Goal: Information Seeking & Learning: Check status

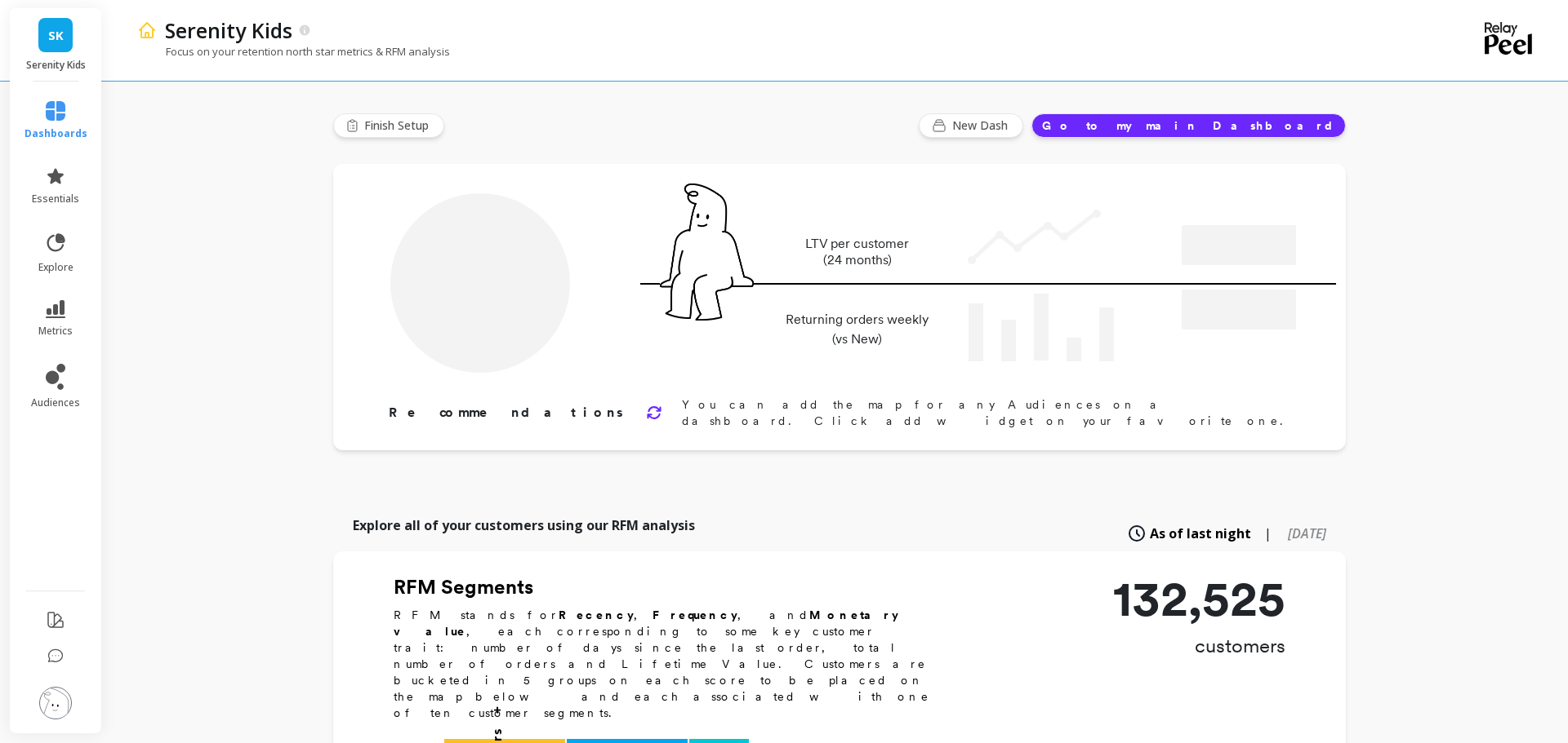
type input "Champions"
type input "11705"
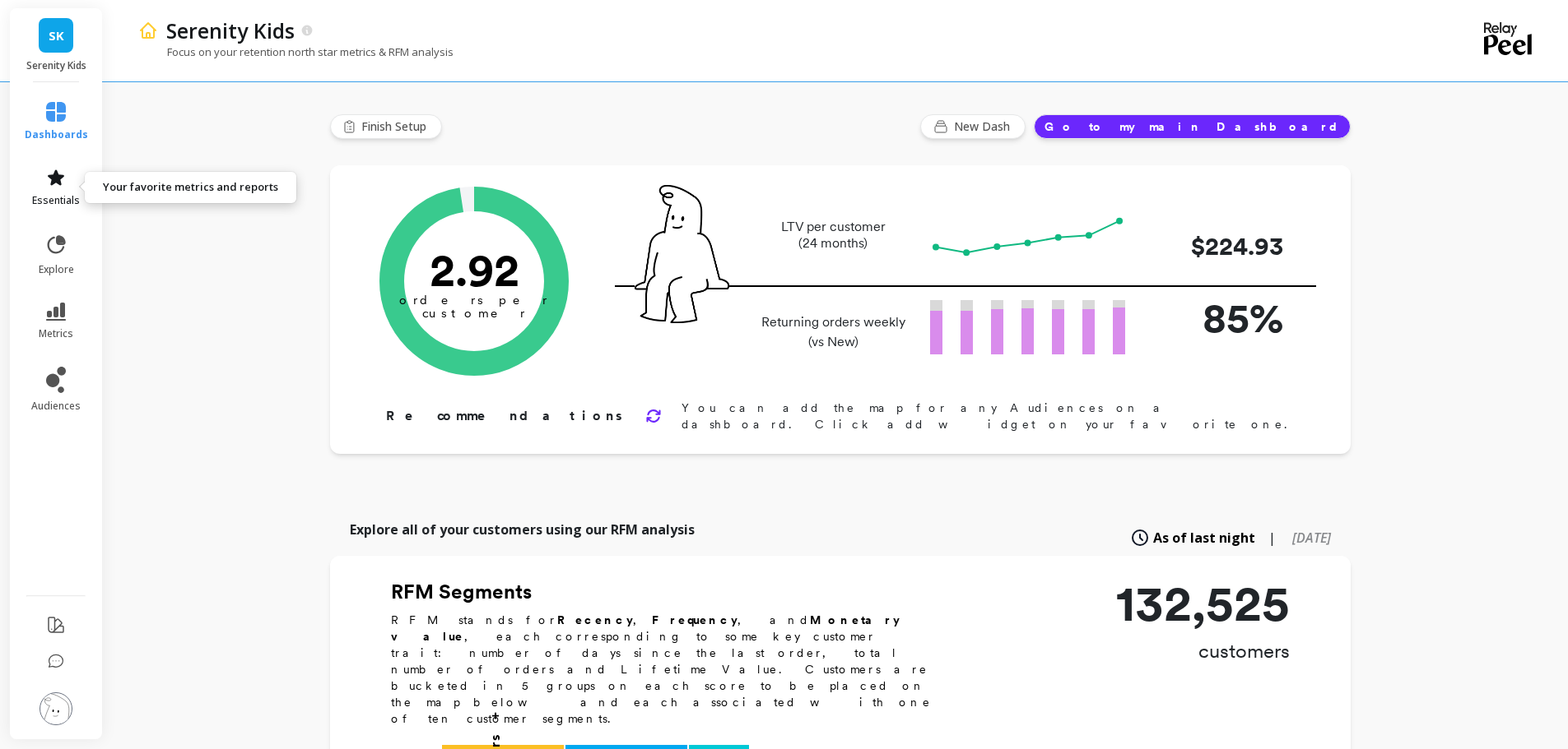
click at [67, 200] on span "essentials" at bounding box center [56, 201] width 48 height 13
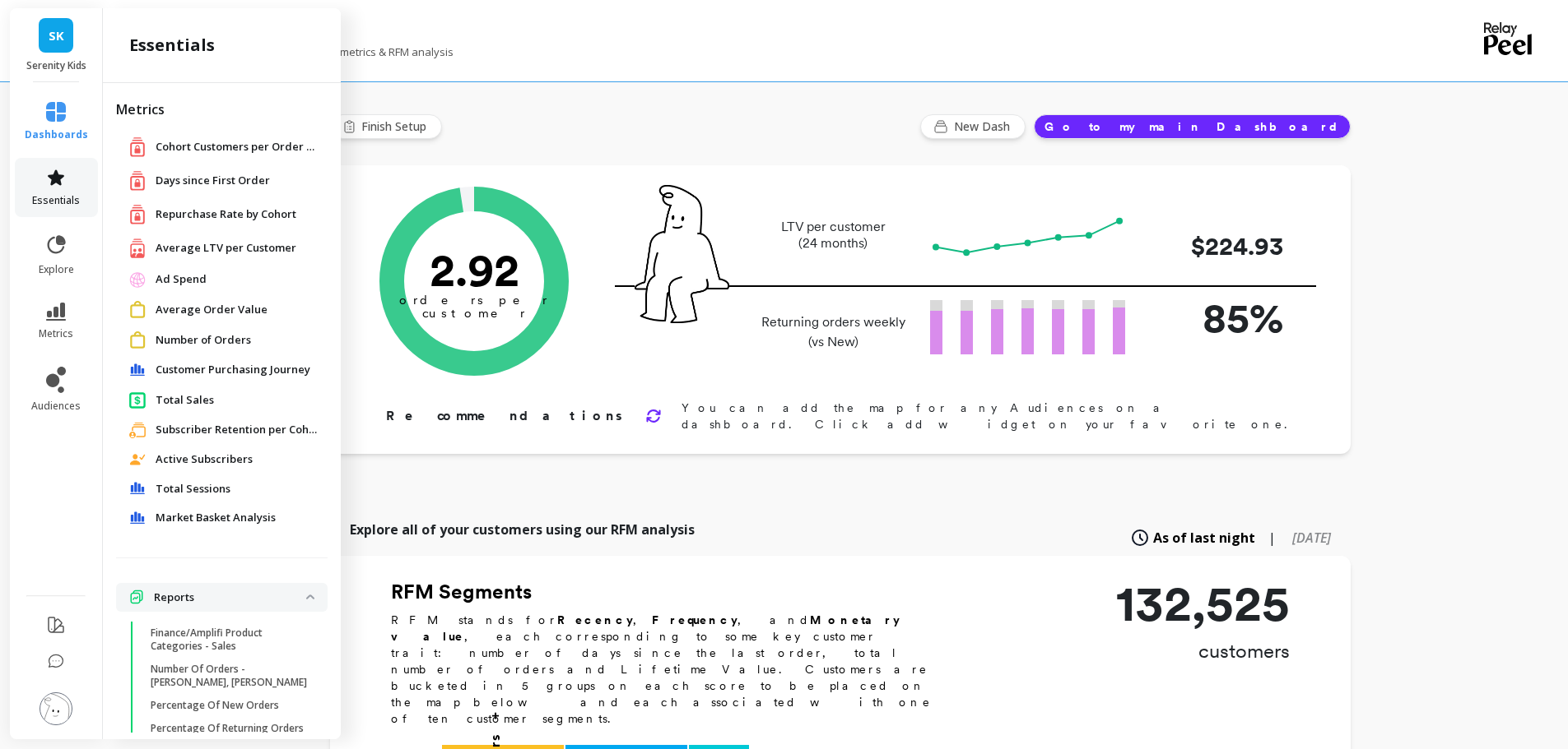
click at [52, 174] on icon at bounding box center [56, 177] width 19 height 19
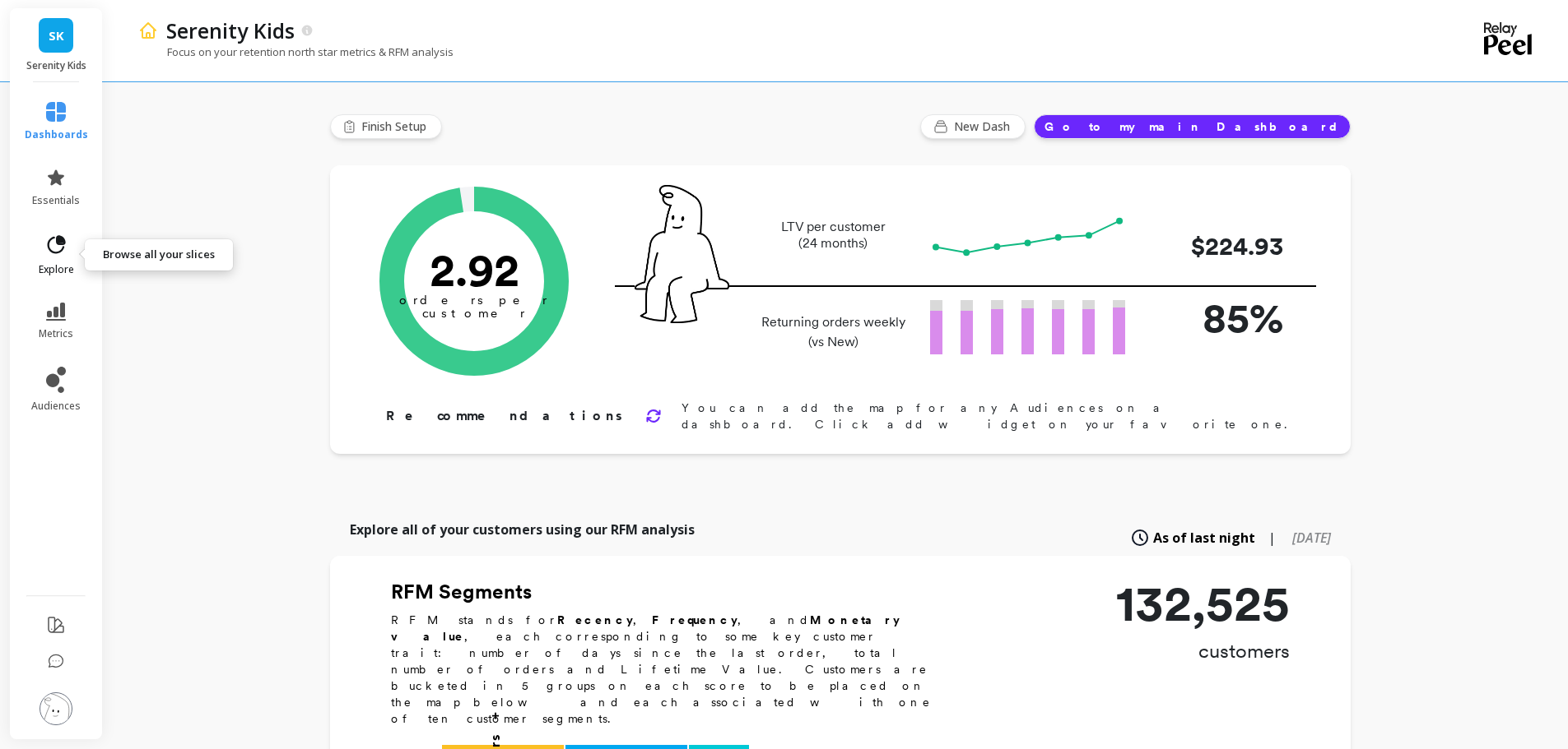
click at [58, 249] on icon at bounding box center [56, 245] width 23 height 23
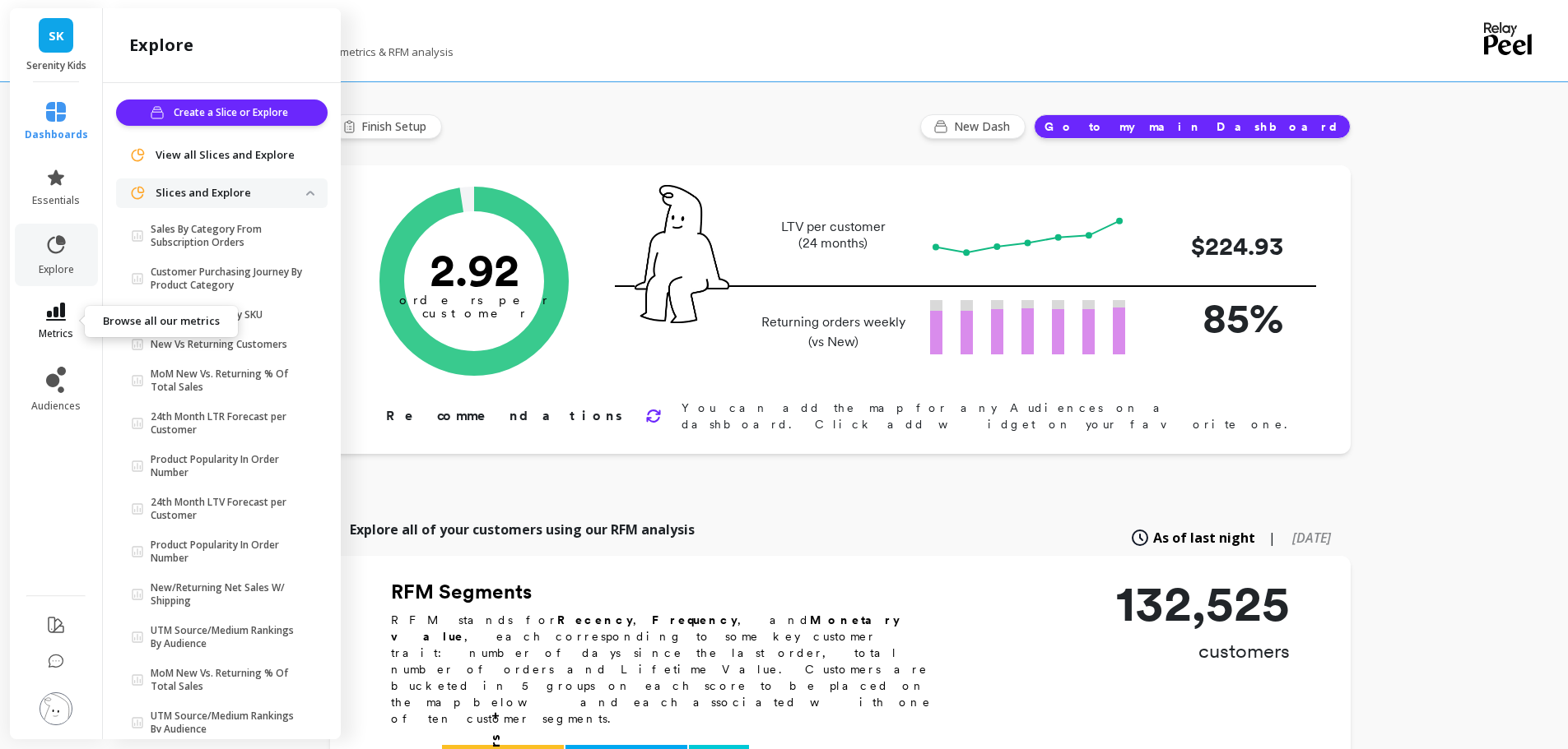
click at [52, 317] on icon at bounding box center [56, 312] width 19 height 19
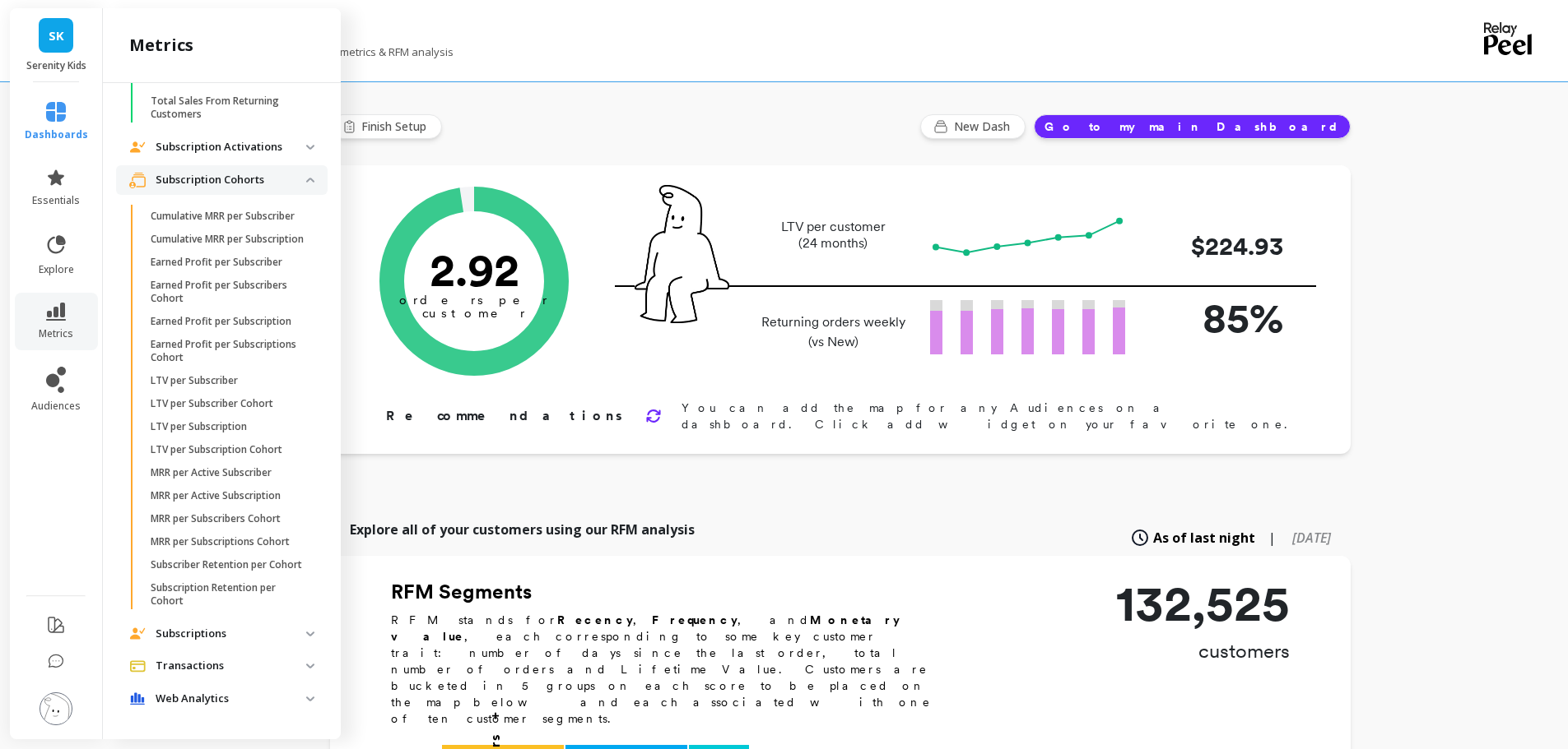
scroll to position [3467, 0]
click at [219, 642] on p "Subscriptions" at bounding box center [231, 635] width 151 height 17
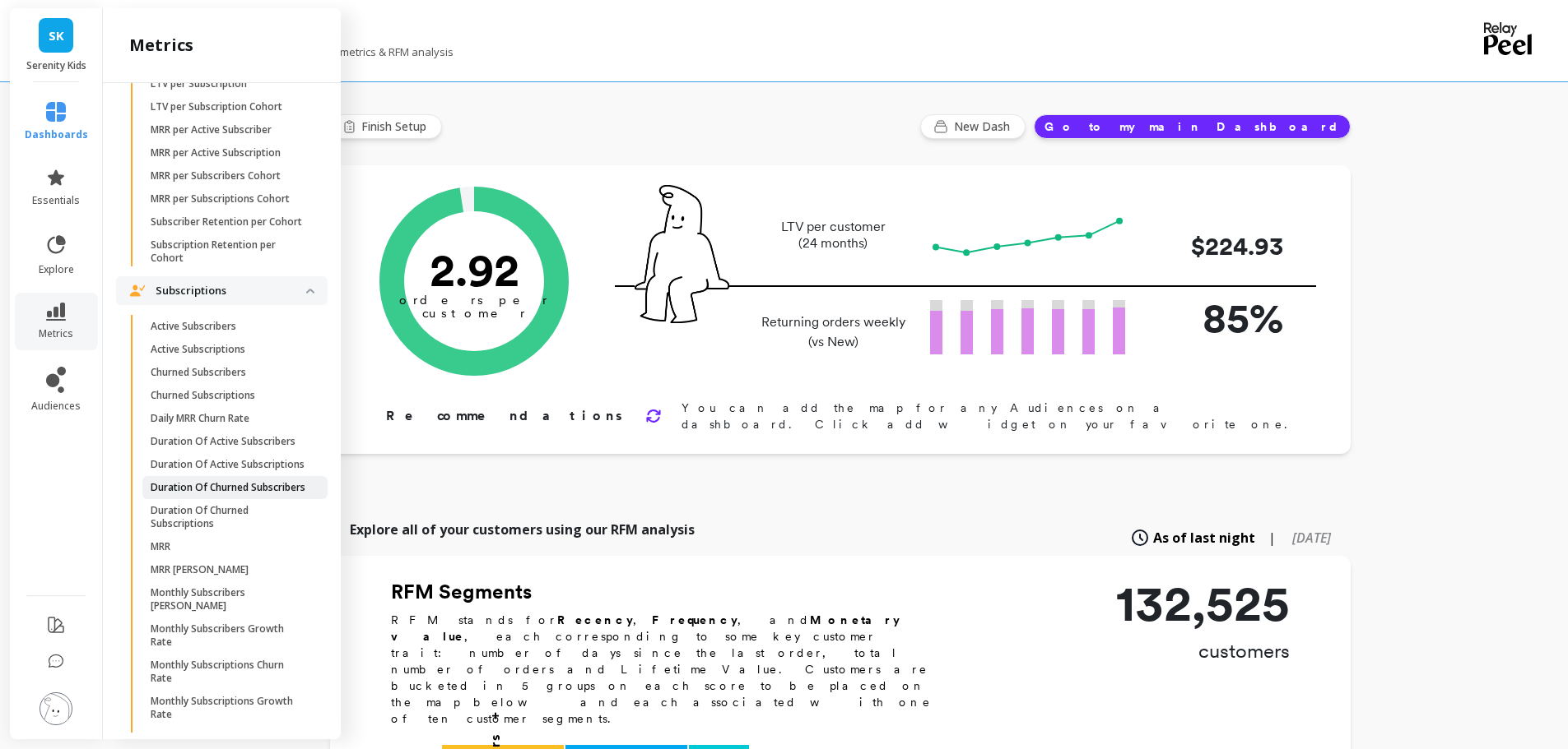
scroll to position [3878, 0]
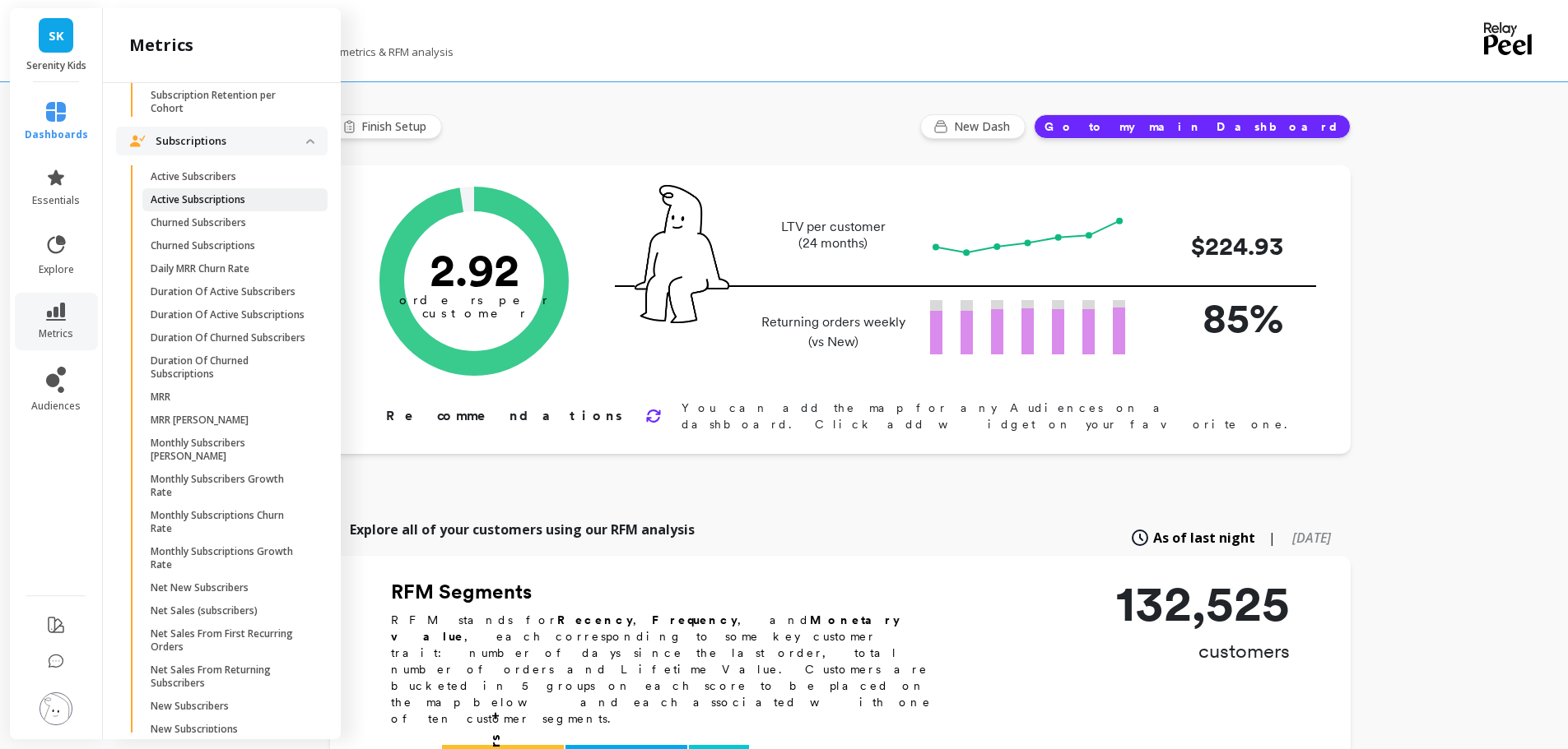
click at [211, 206] on p "Active Subscriptions" at bounding box center [198, 200] width 94 height 13
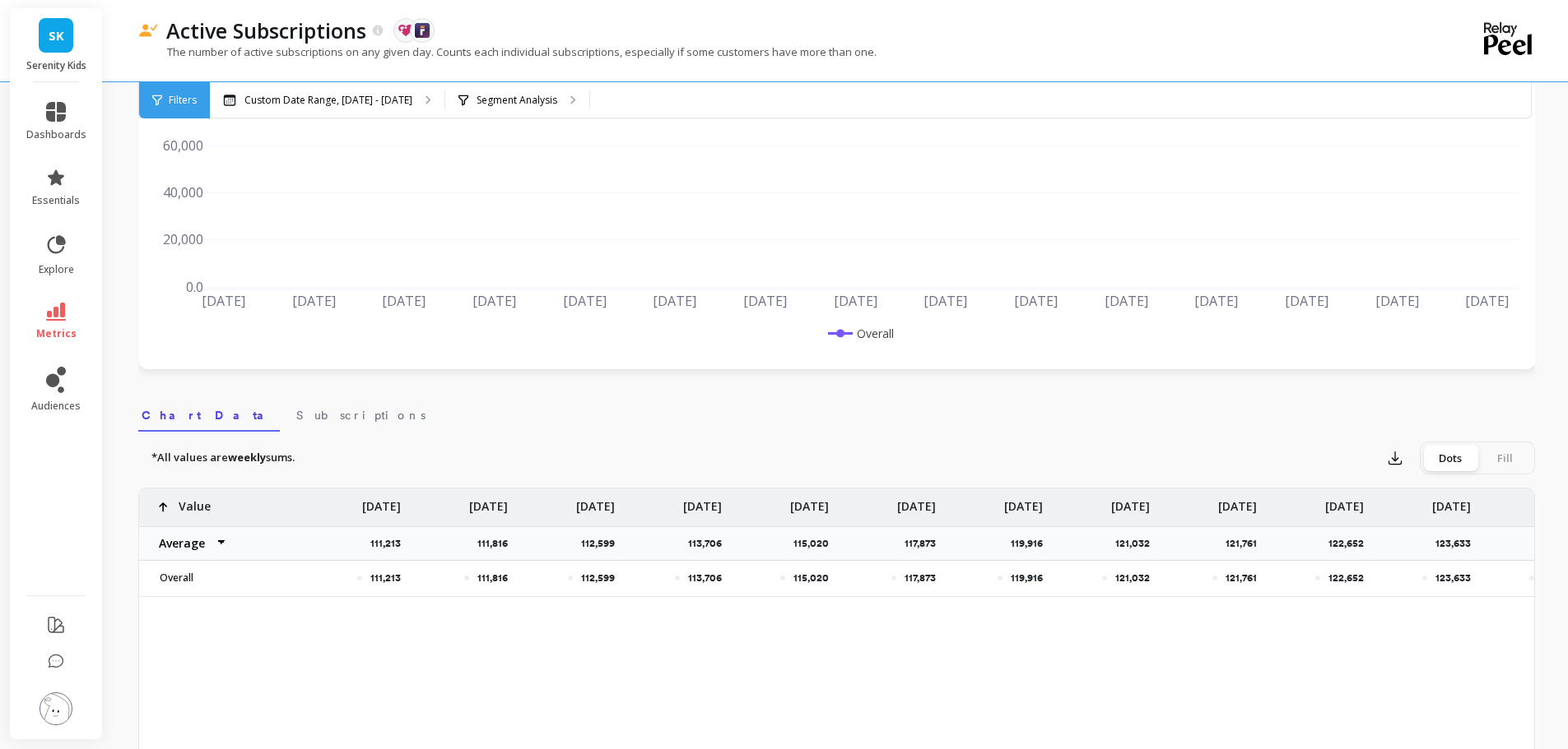
scroll to position [247, 0]
click at [296, 417] on span "Subscriptions" at bounding box center [360, 417] width 129 height 17
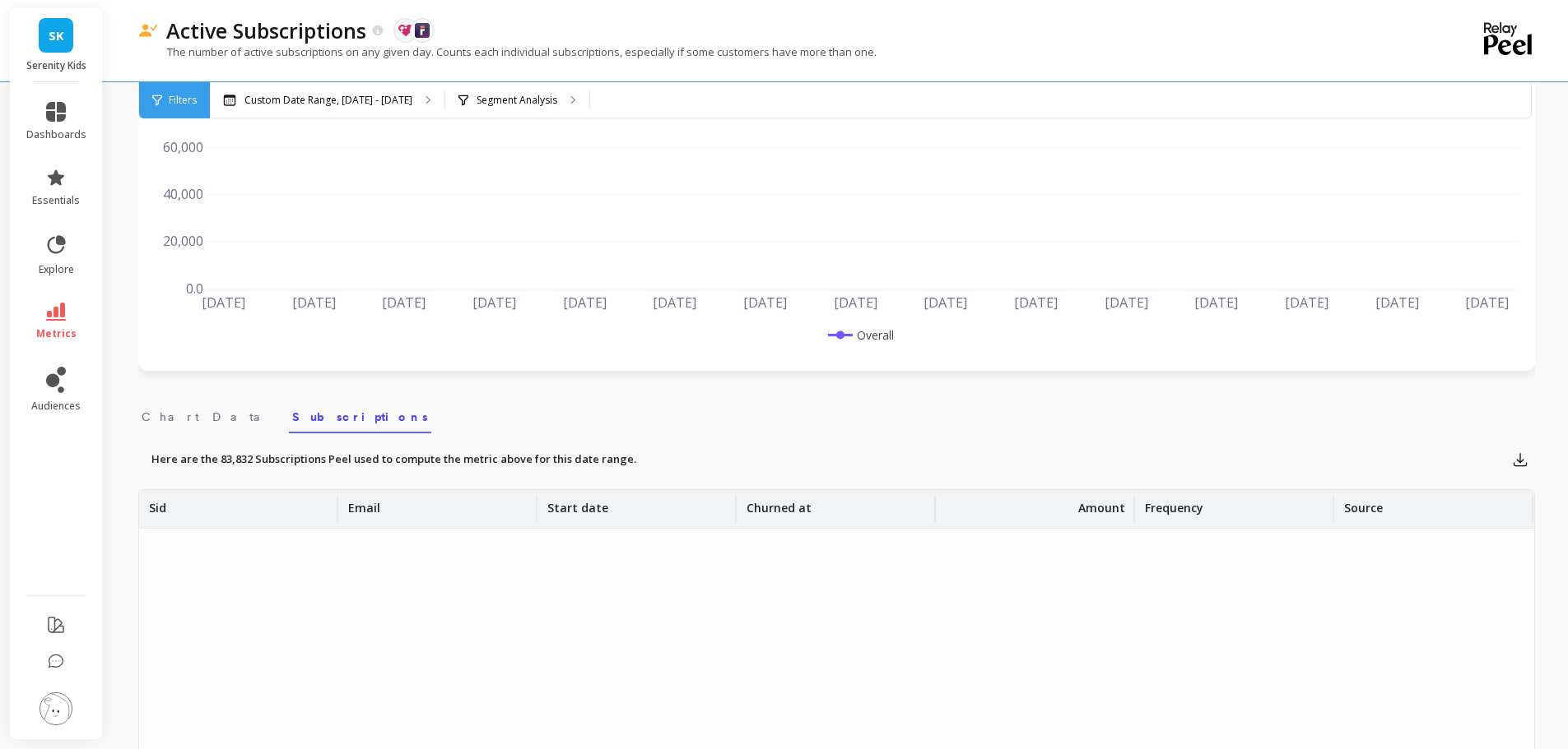
scroll to position [175, 0]
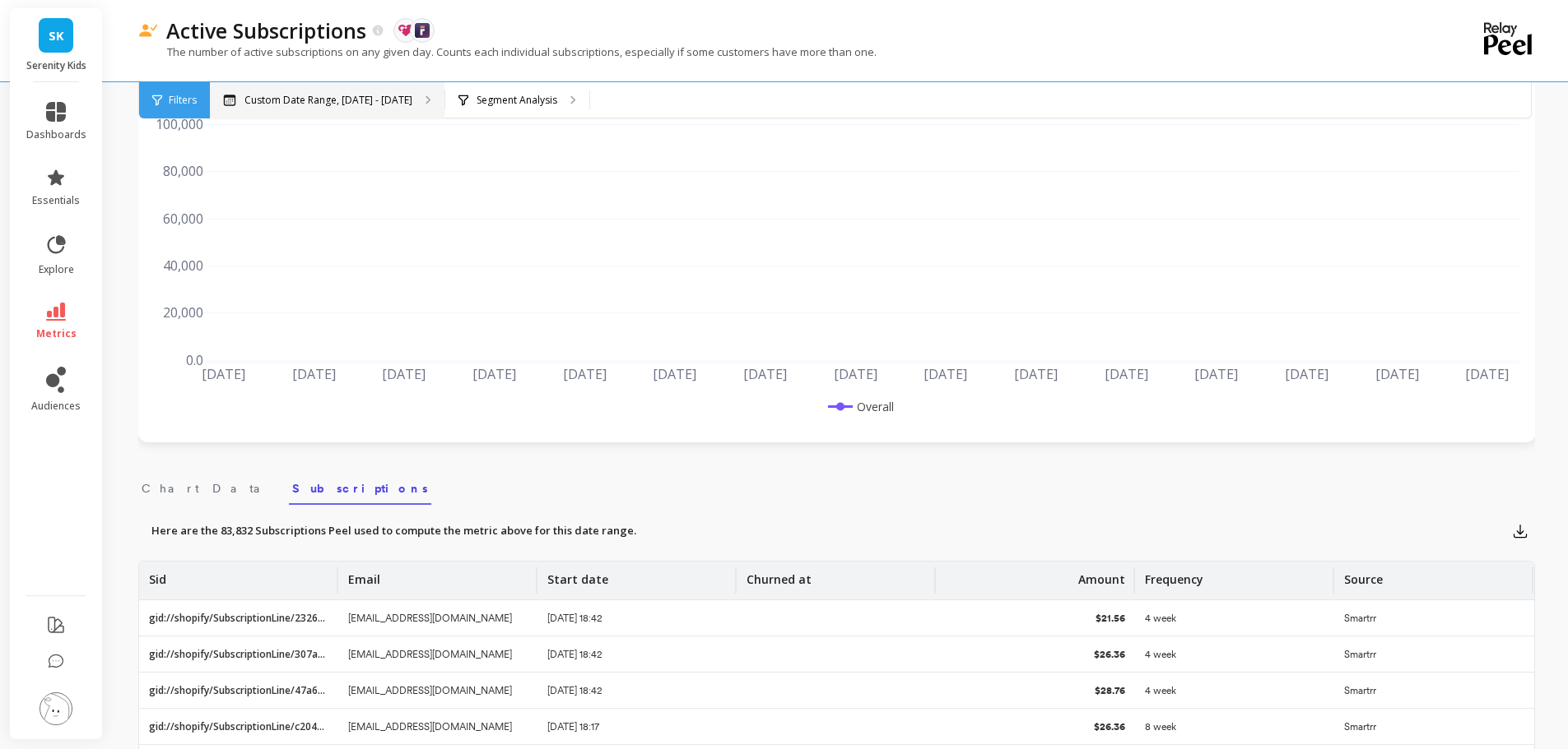
click at [291, 95] on p "Custom Date Range, [DATE] - [DATE]" at bounding box center [328, 100] width 168 height 13
click at [190, 97] on span "Filters" at bounding box center [182, 100] width 28 height 13
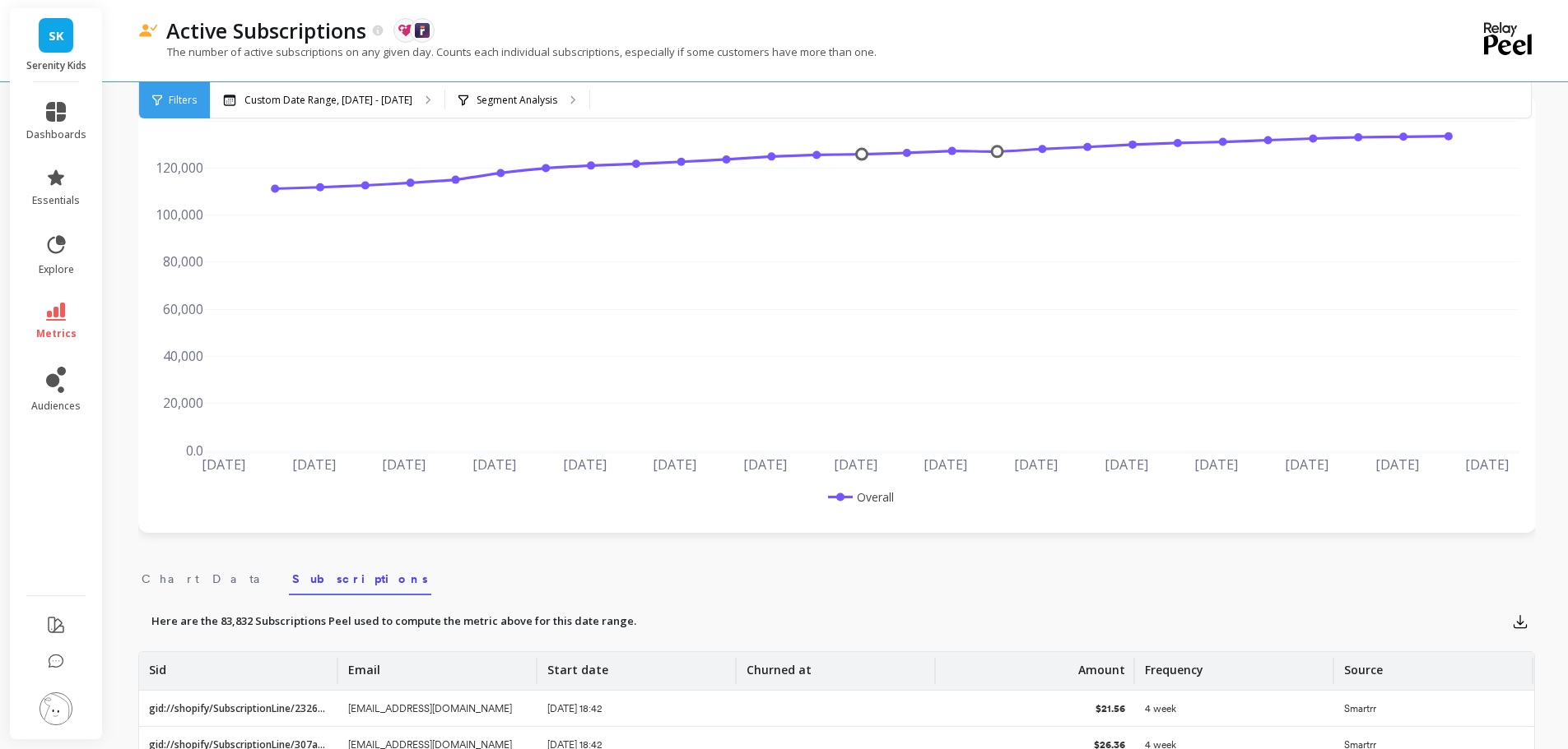
scroll to position [0, 0]
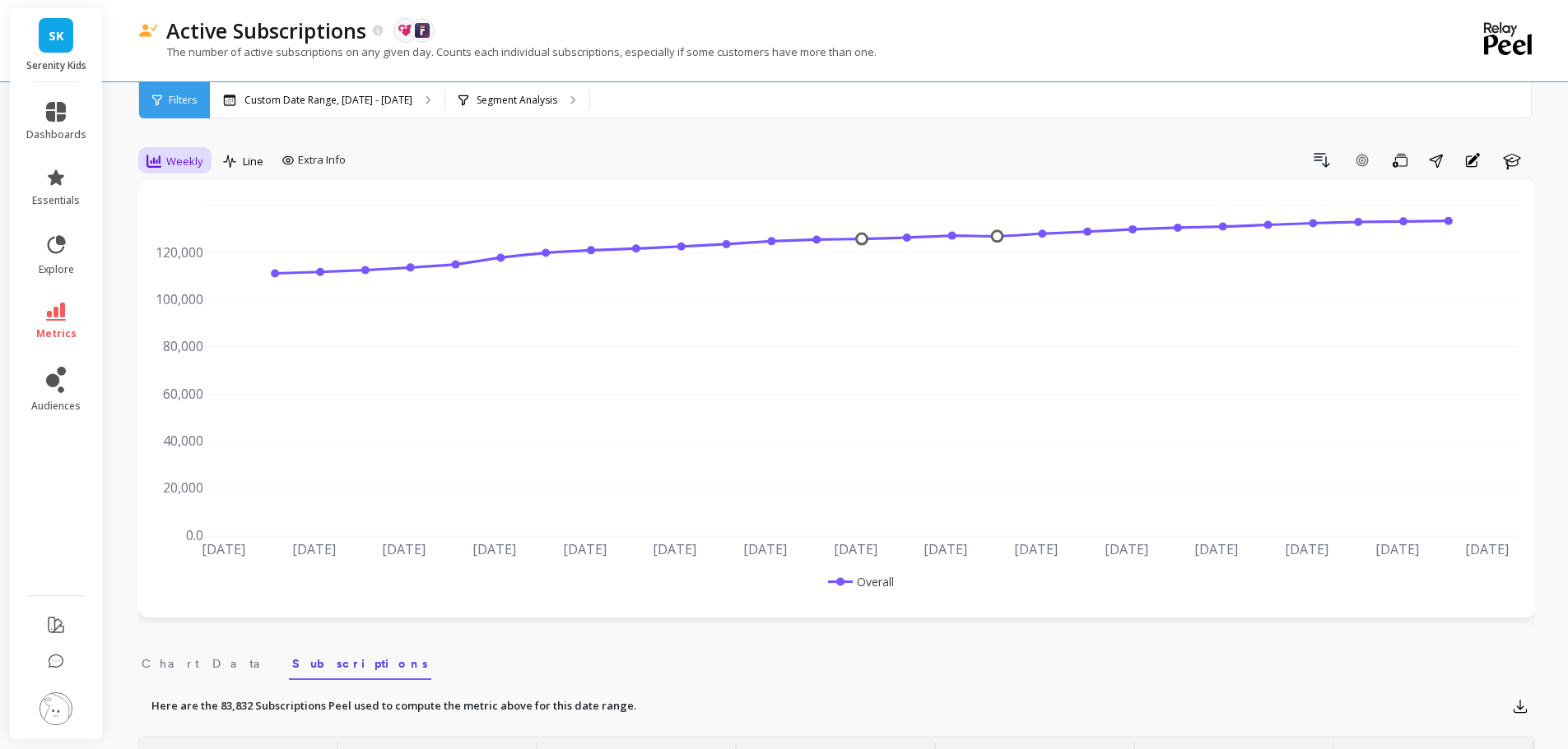
click at [160, 157] on icon at bounding box center [154, 162] width 15 height 13
click at [199, 325] on div "Quarterly" at bounding box center [199, 323] width 93 height 16
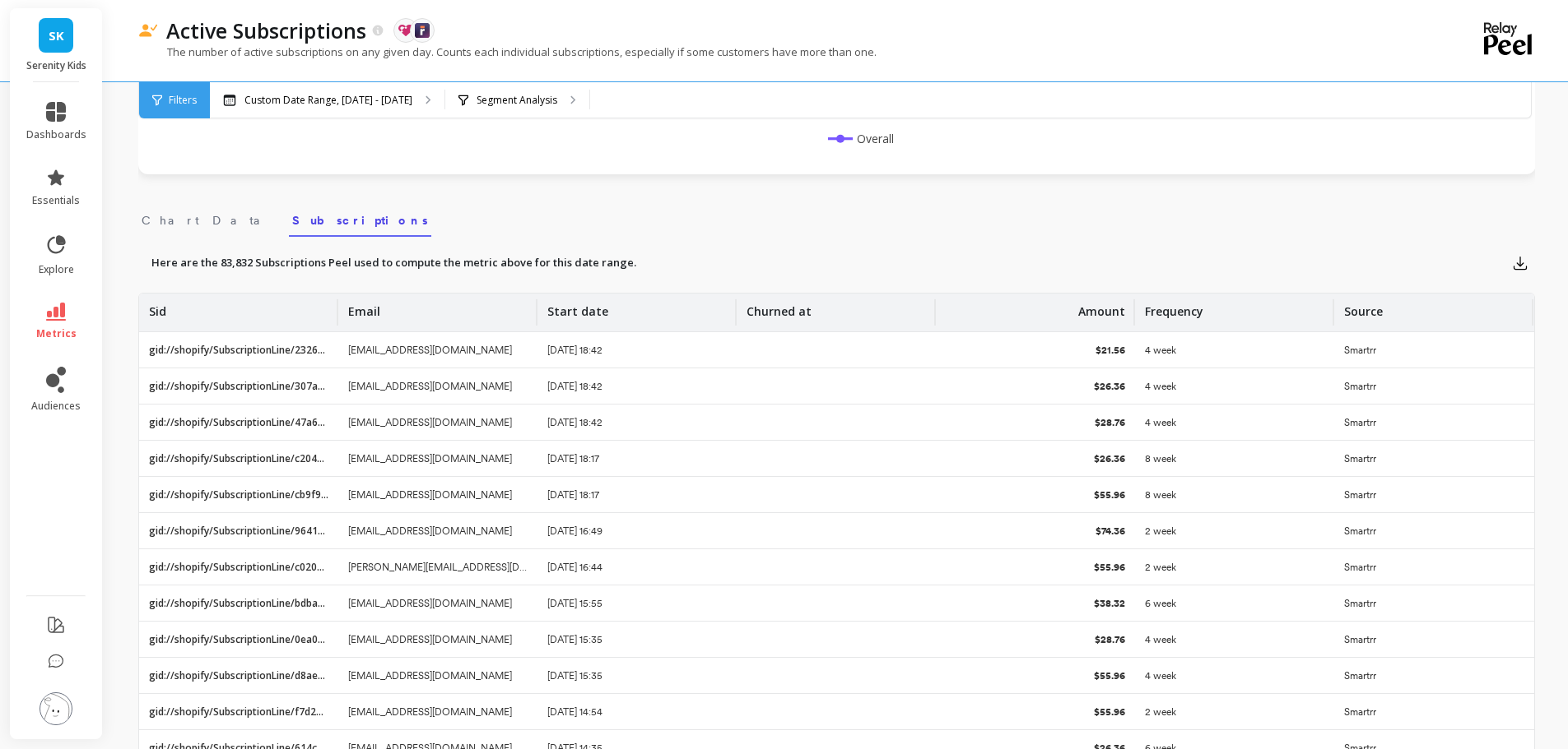
scroll to position [493, 0]
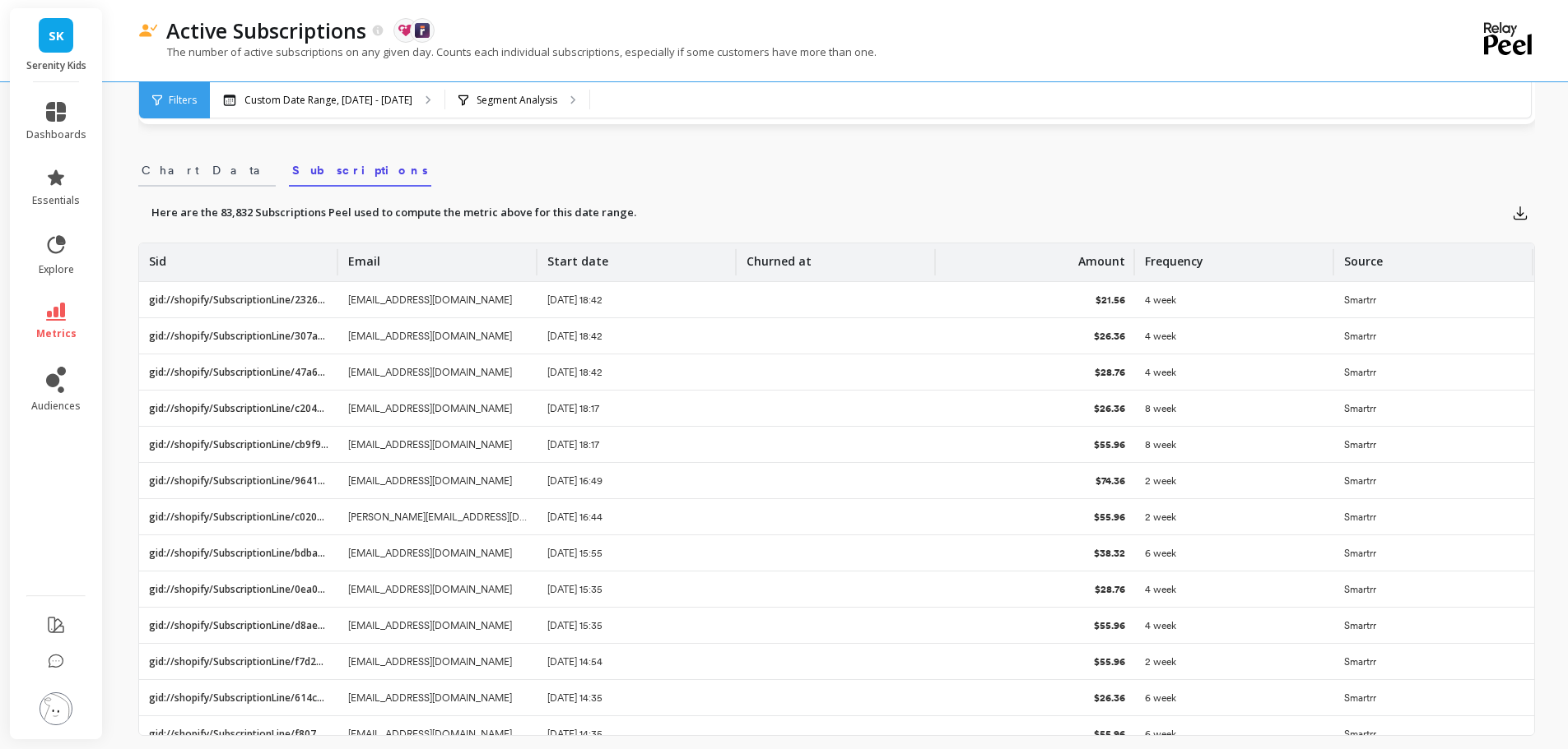
click at [174, 155] on link "Chart Data" at bounding box center [206, 167] width 137 height 38
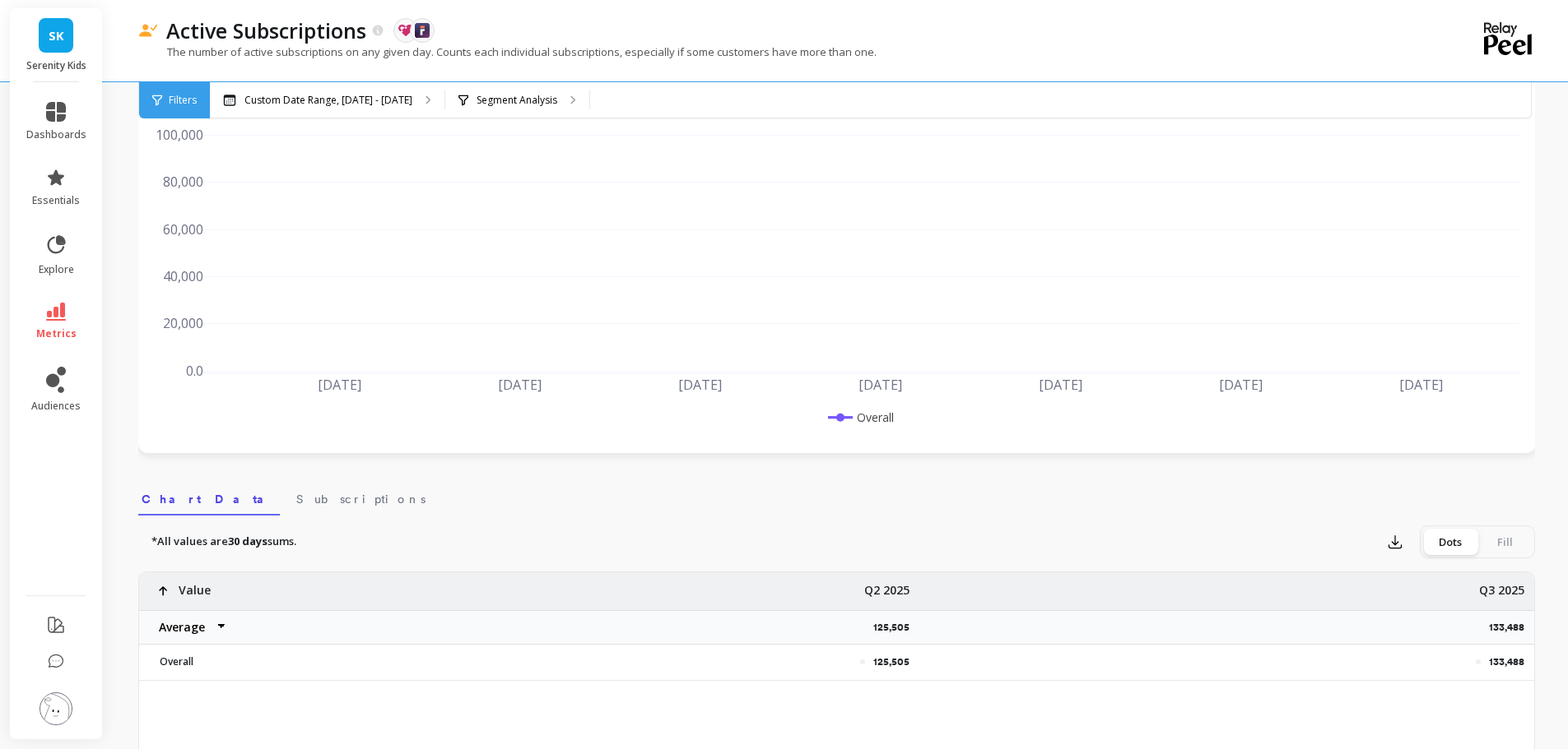
scroll to position [0, 0]
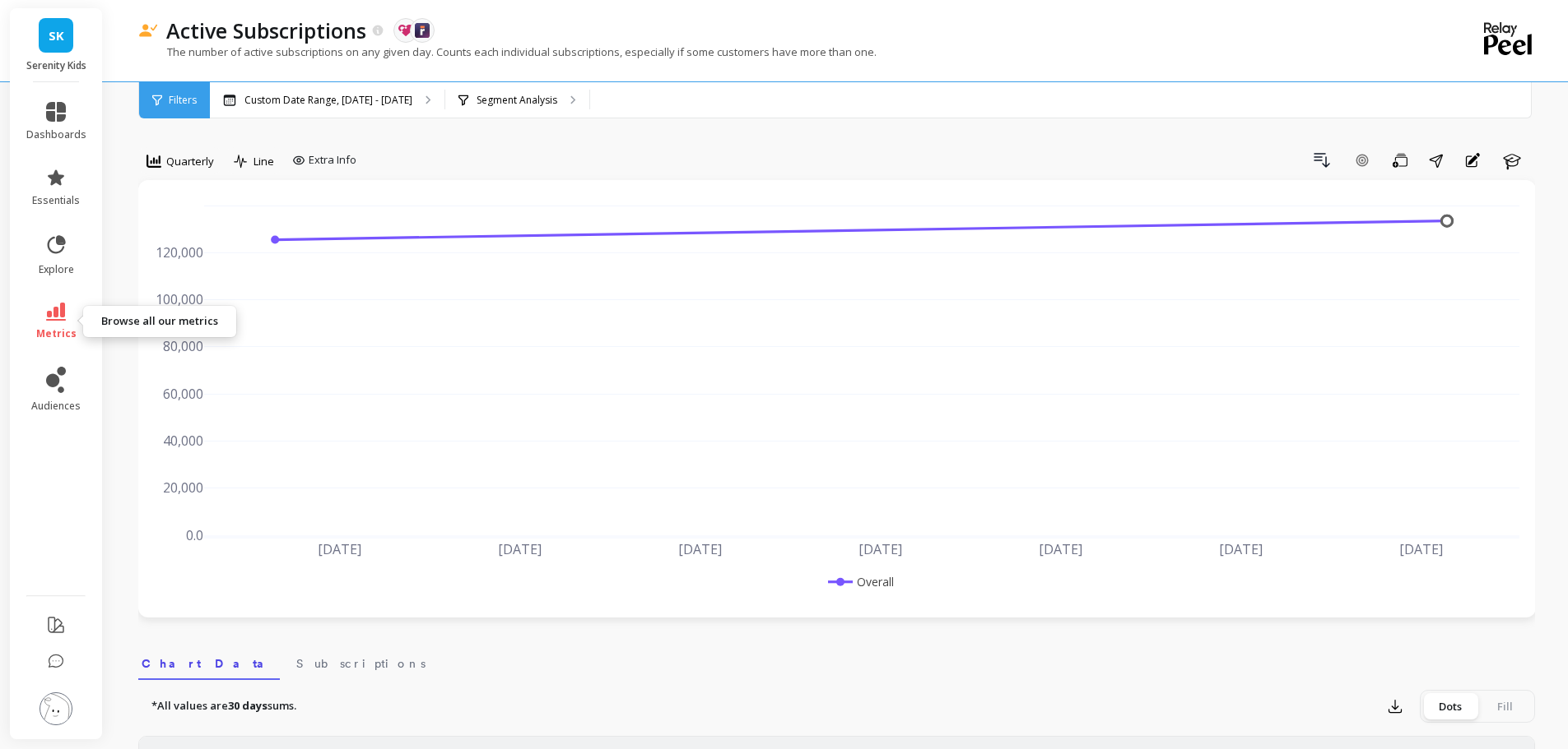
click at [49, 320] on icon at bounding box center [56, 312] width 19 height 19
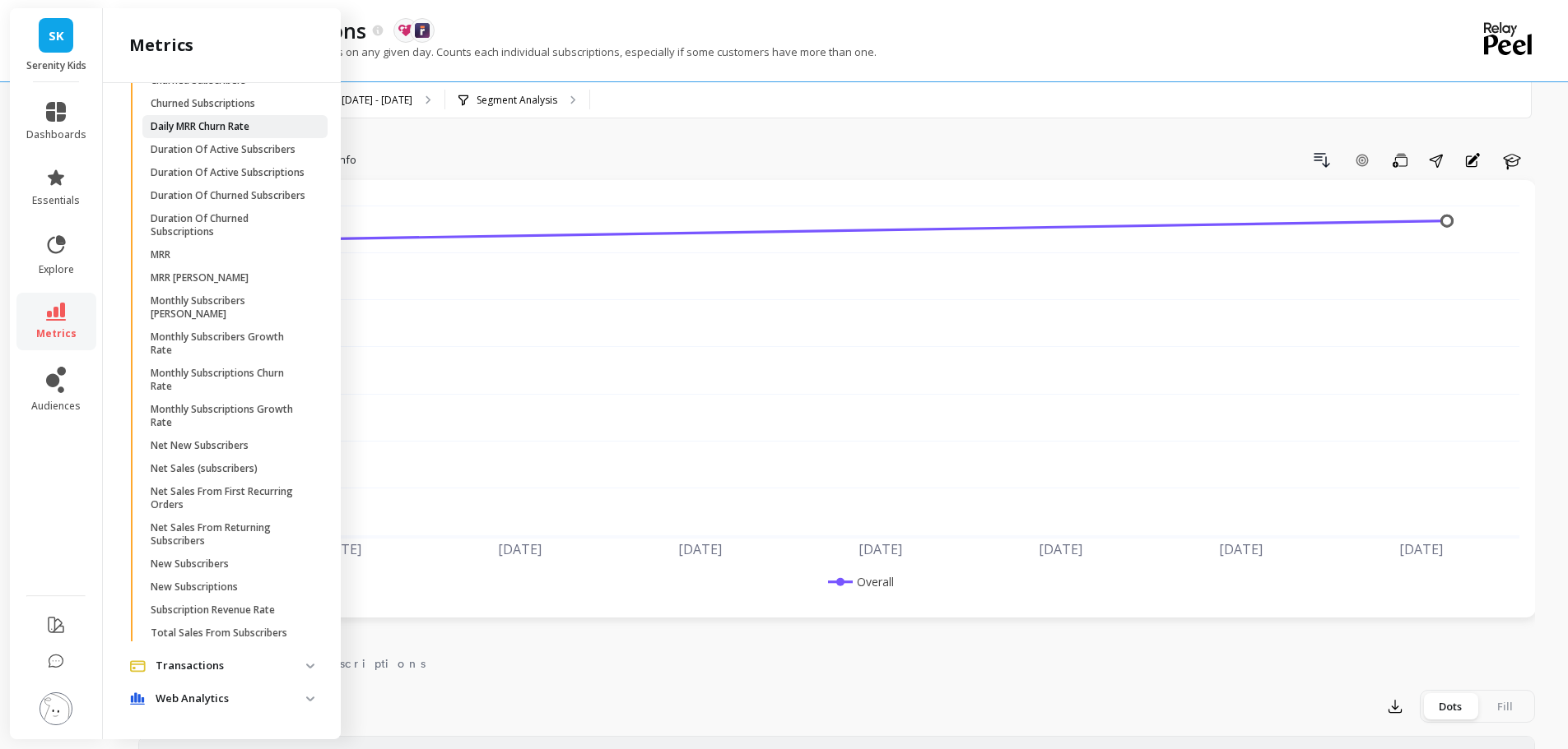
scroll to position [4178, 0]
click at [240, 632] on p "Total Sales From Subscribers" at bounding box center [219, 634] width 136 height 13
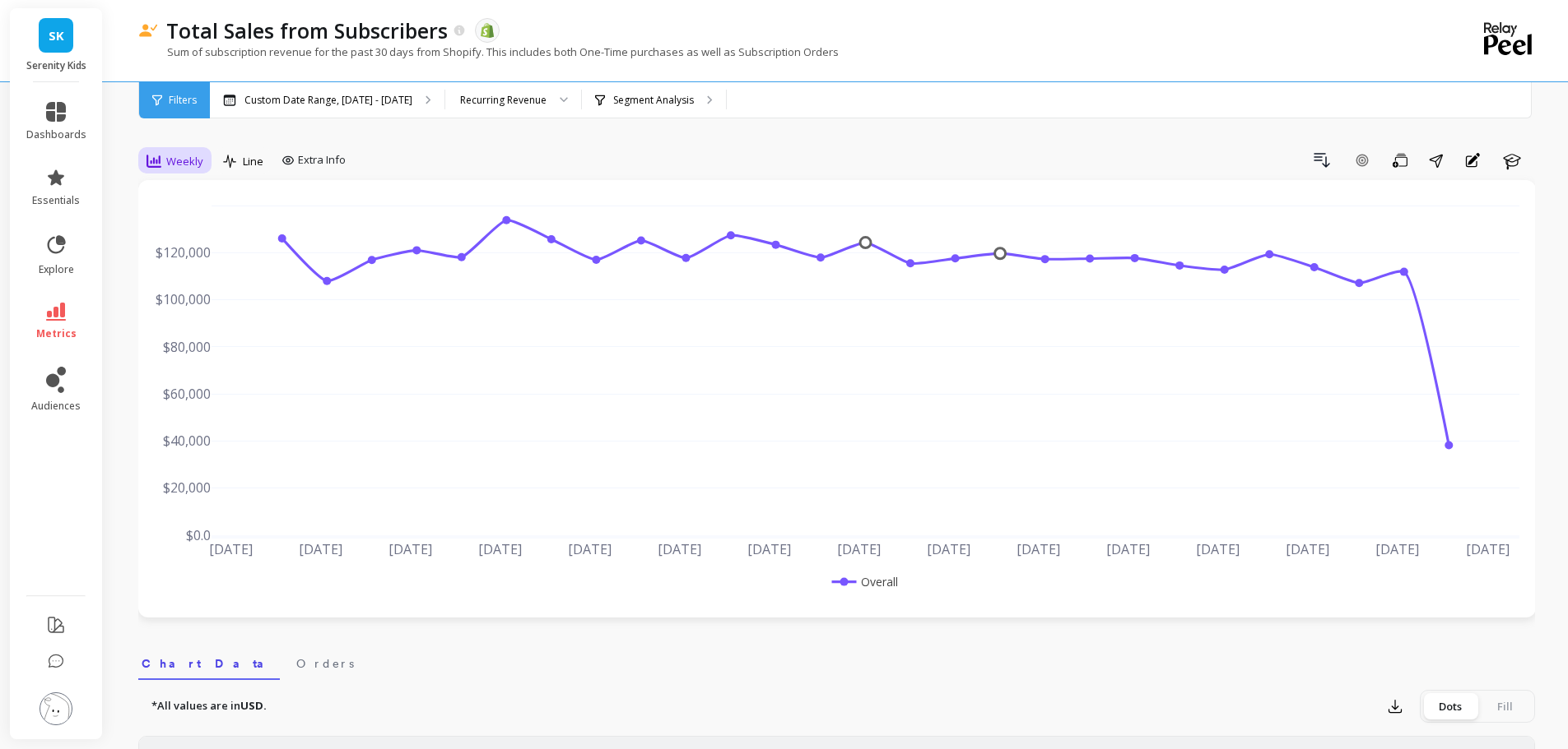
click at [192, 162] on span "Weekly" at bounding box center [184, 162] width 37 height 16
click at [194, 311] on div "Quarterly" at bounding box center [199, 323] width 114 height 29
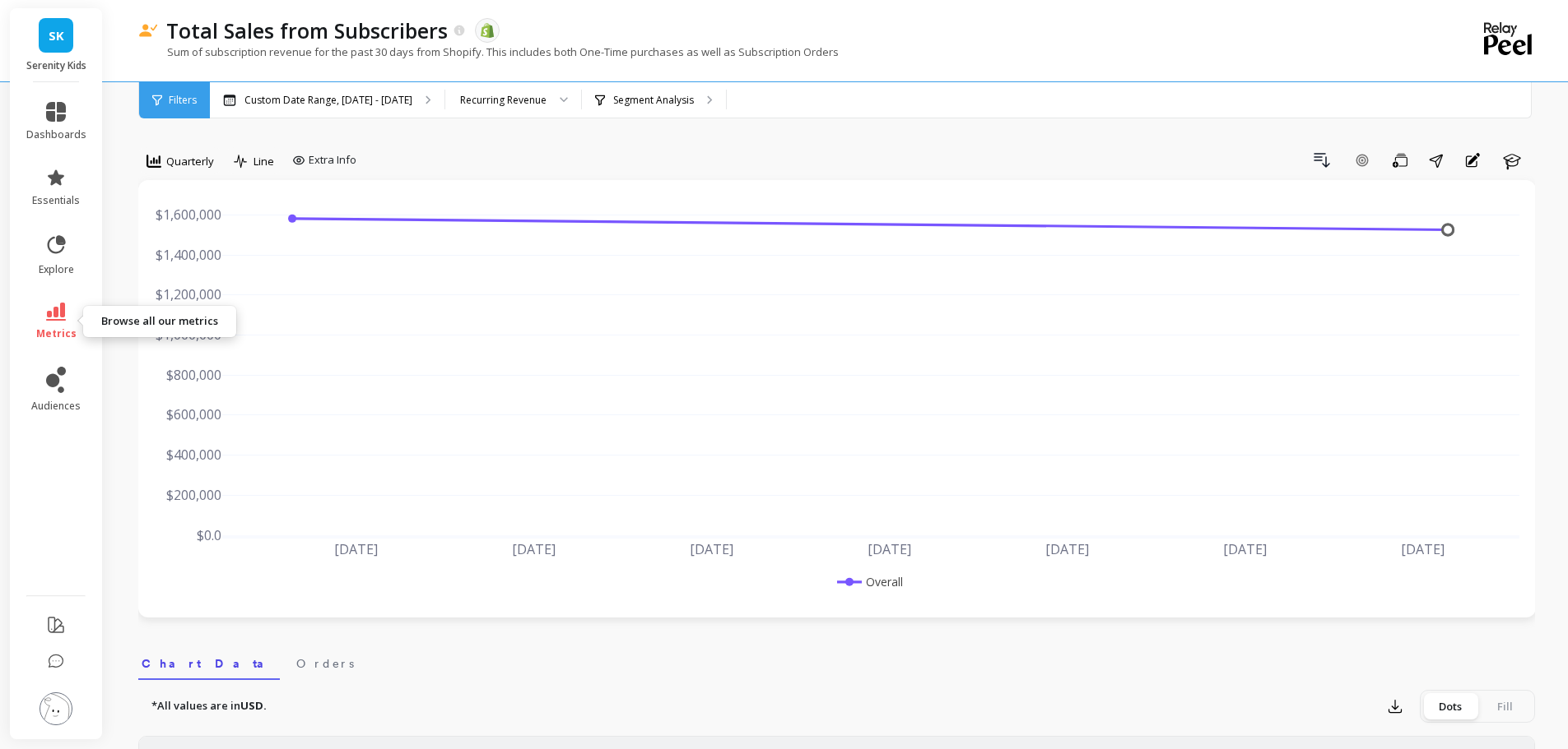
click at [63, 307] on icon at bounding box center [56, 312] width 19 height 19
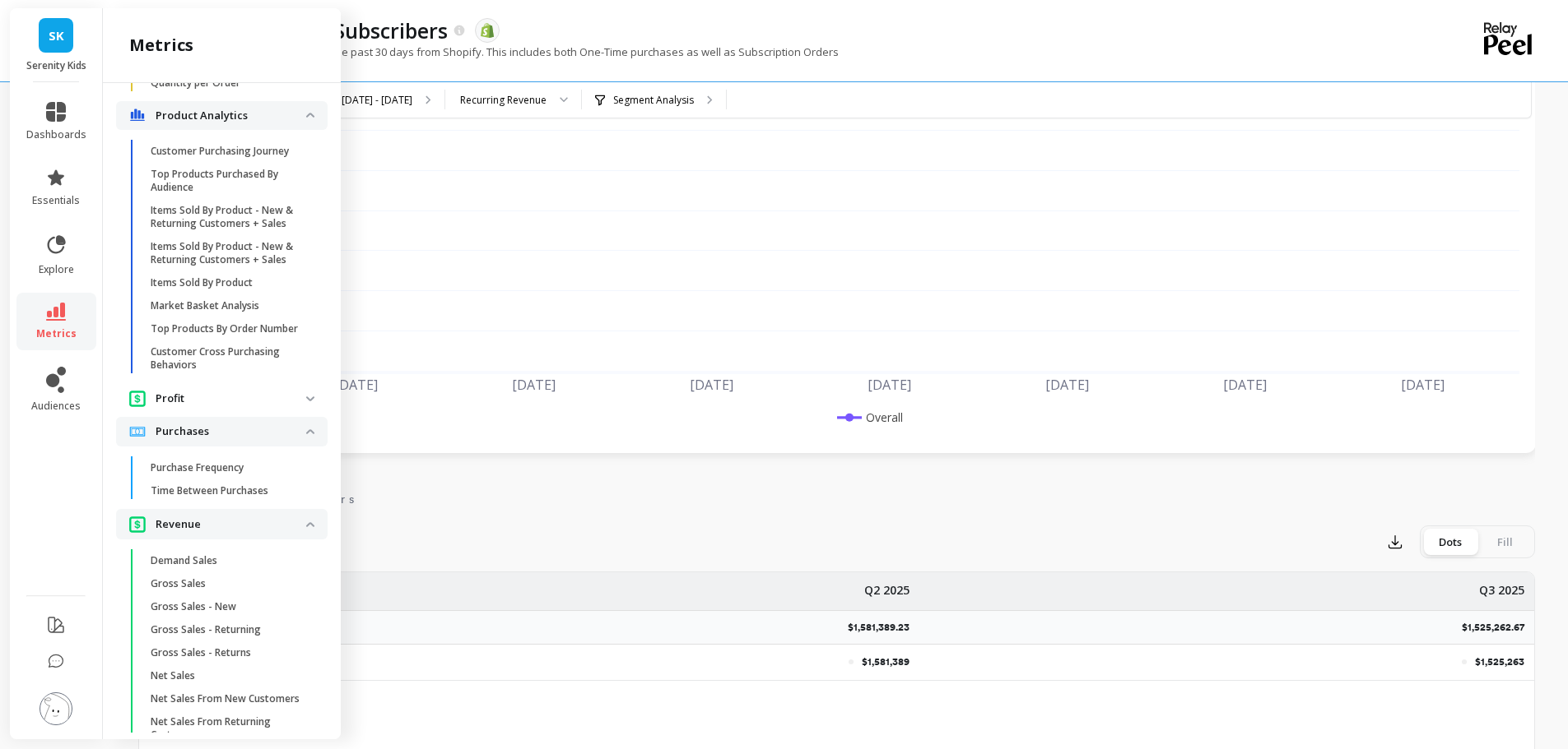
scroll to position [2616, 0]
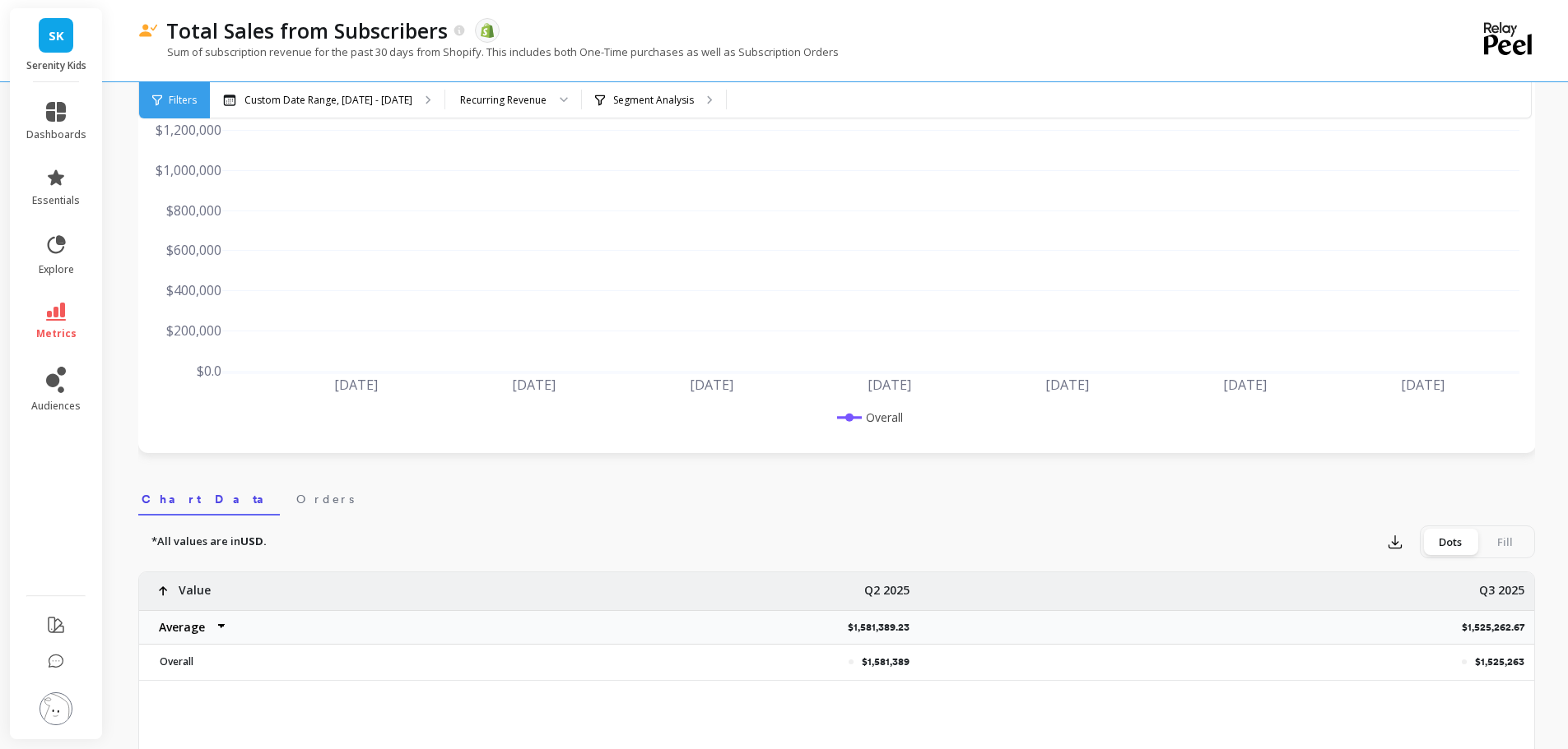
click at [987, 509] on nav "Chart Data Orders" at bounding box center [836, 497] width 1397 height 38
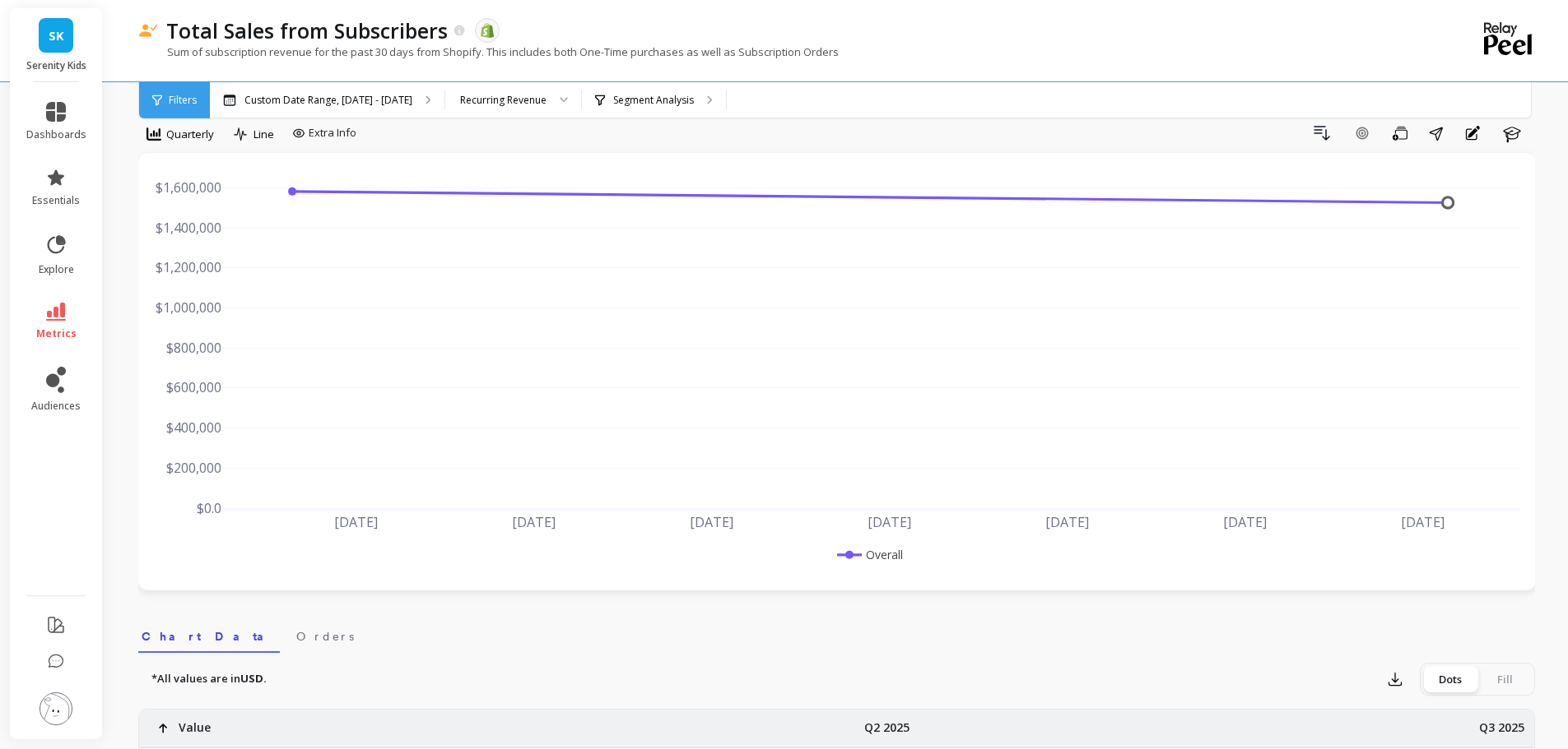
scroll to position [0, 0]
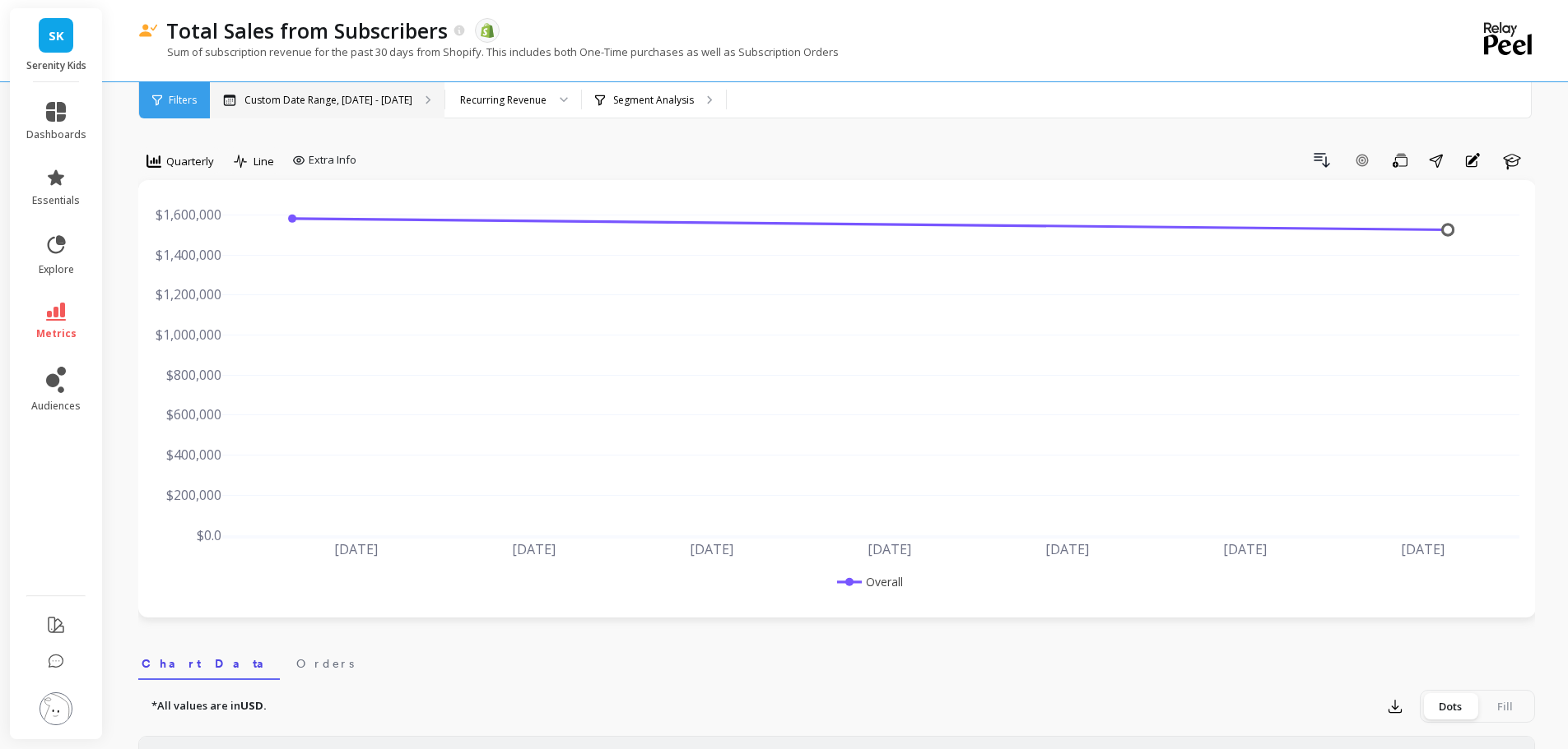
click at [414, 92] on div "Custom Date Range, [DATE] - [DATE]" at bounding box center [327, 100] width 235 height 36
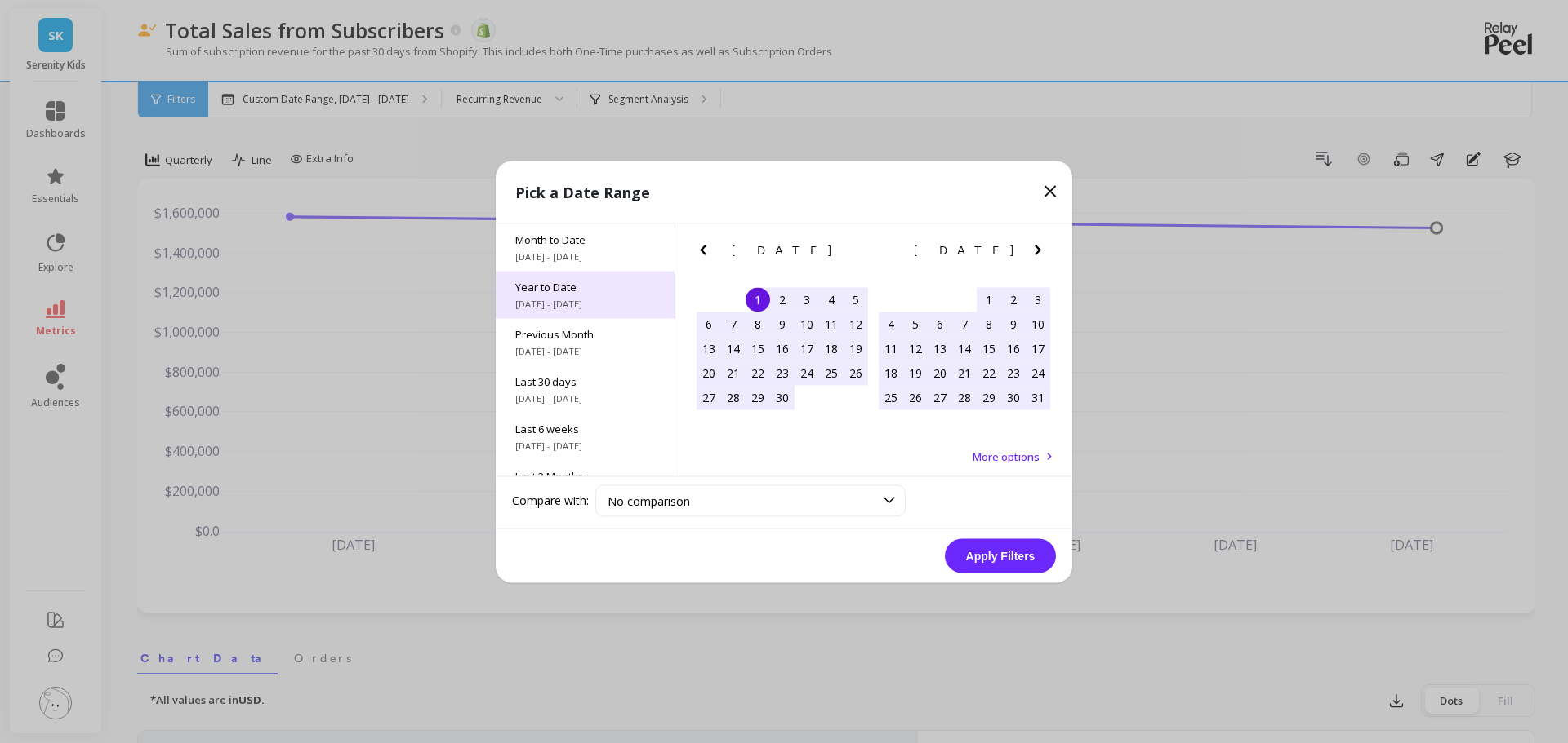
click at [599, 295] on div "Year to Date 1/1/2025 - 10/1/2025" at bounding box center [585, 294] width 179 height 48
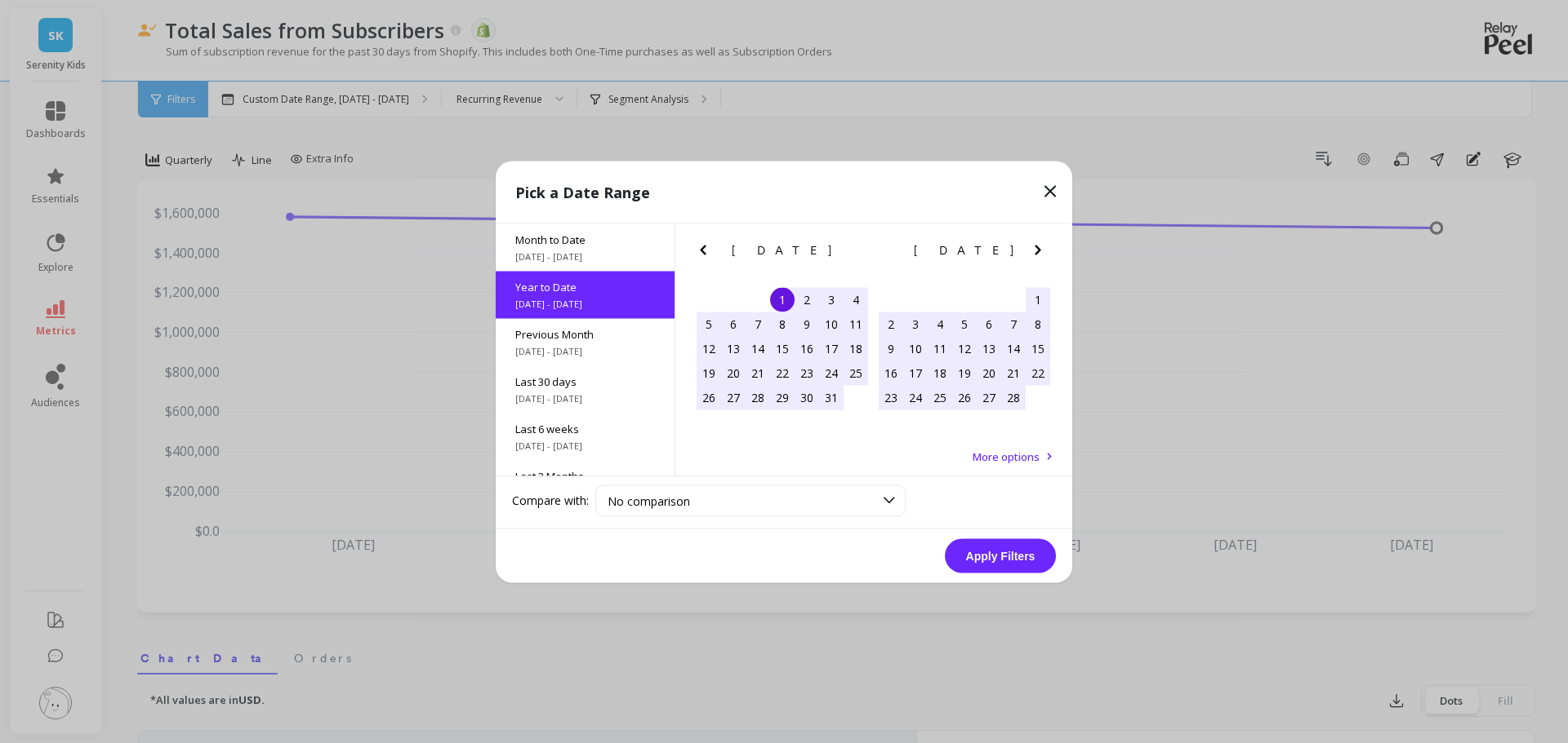
click at [1010, 556] on button "Apply Filters" at bounding box center [1000, 555] width 111 height 34
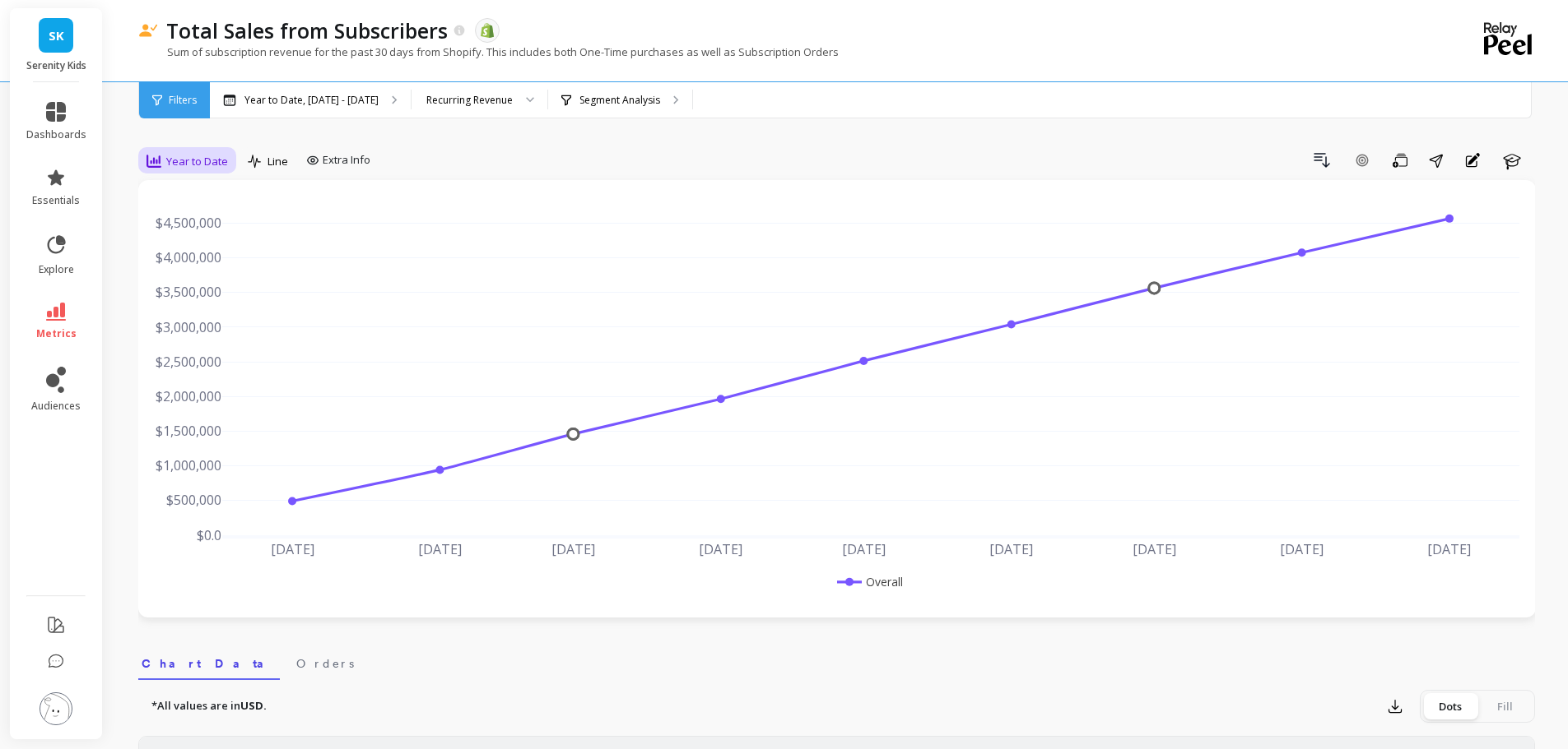
click at [182, 159] on span "Year to Date" at bounding box center [196, 162] width 61 height 16
click at [185, 382] on div "Yearly" at bounding box center [199, 386] width 93 height 16
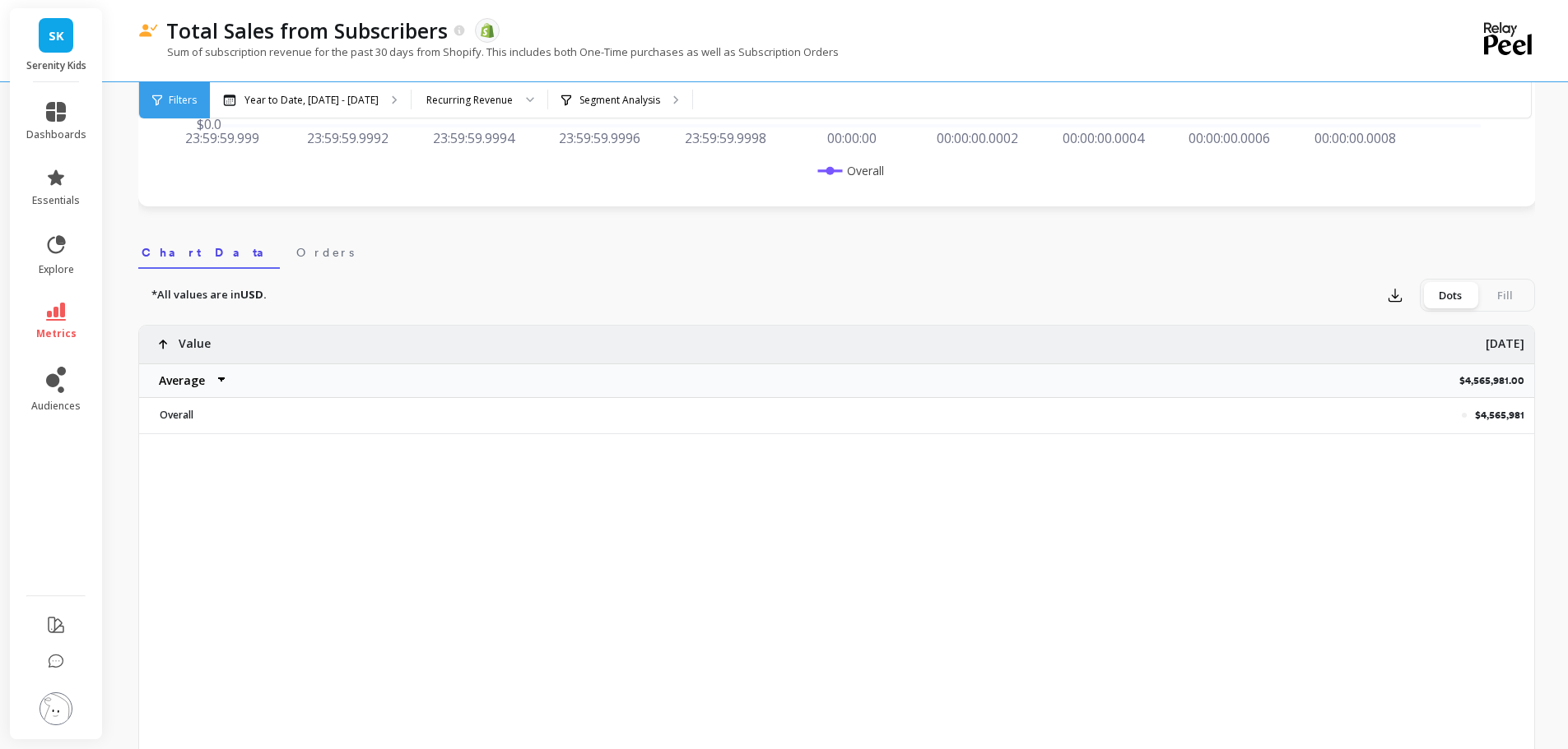
scroll to position [164, 0]
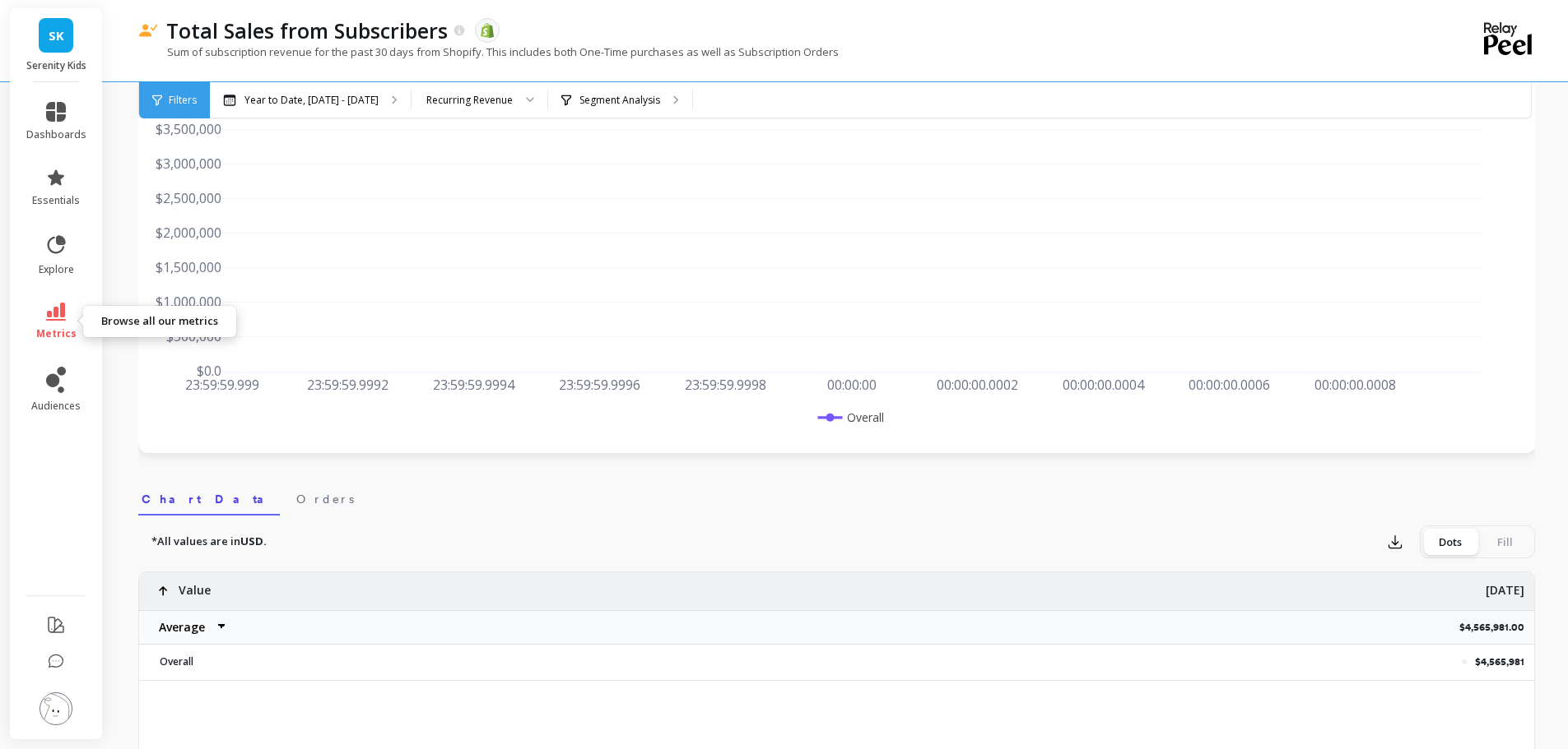
click at [55, 324] on link "metrics" at bounding box center [56, 321] width 60 height 38
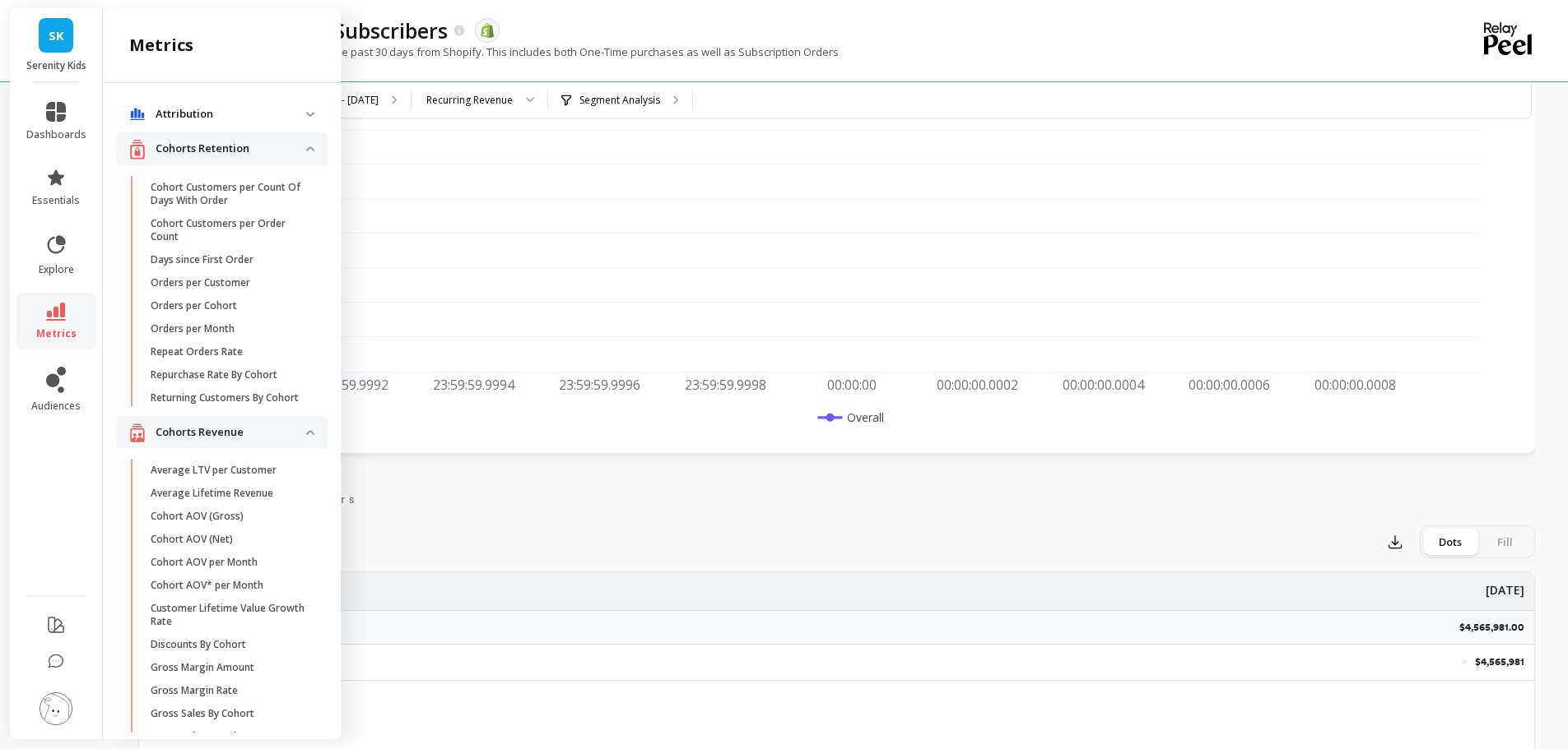
scroll to position [2616, 0]
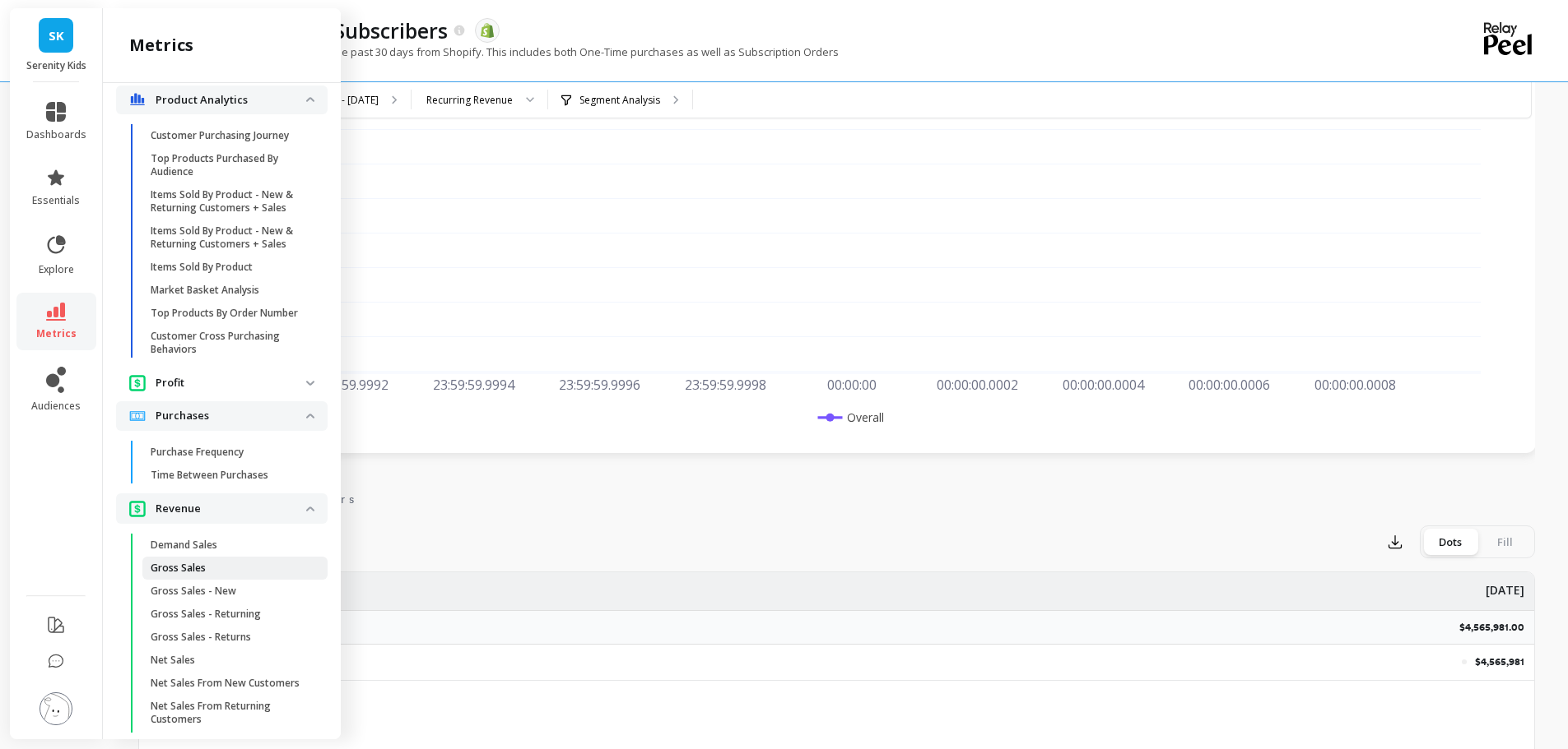
click at [230, 575] on span "Gross Sales" at bounding box center [229, 569] width 157 height 13
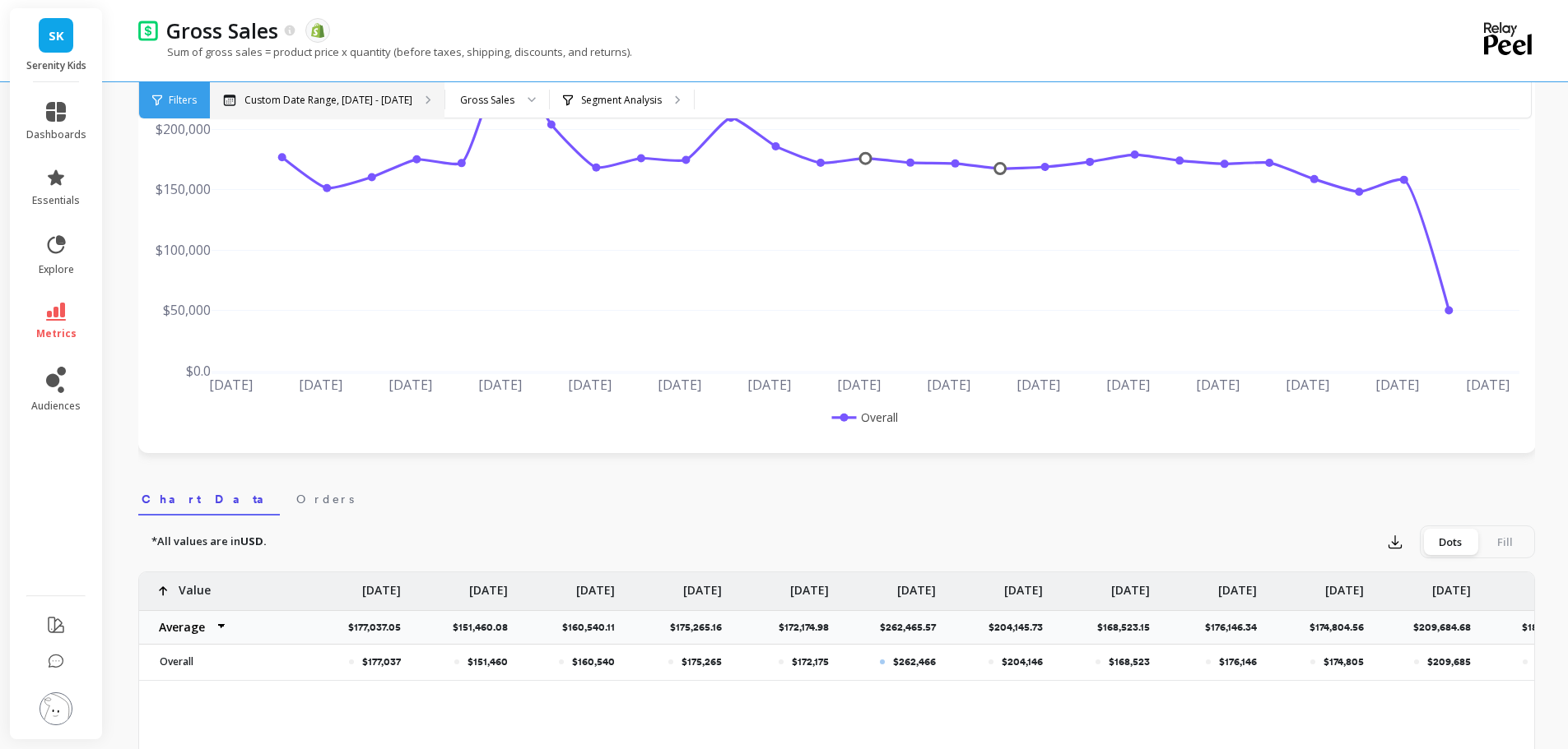
click at [228, 103] on icon at bounding box center [230, 100] width 13 height 12
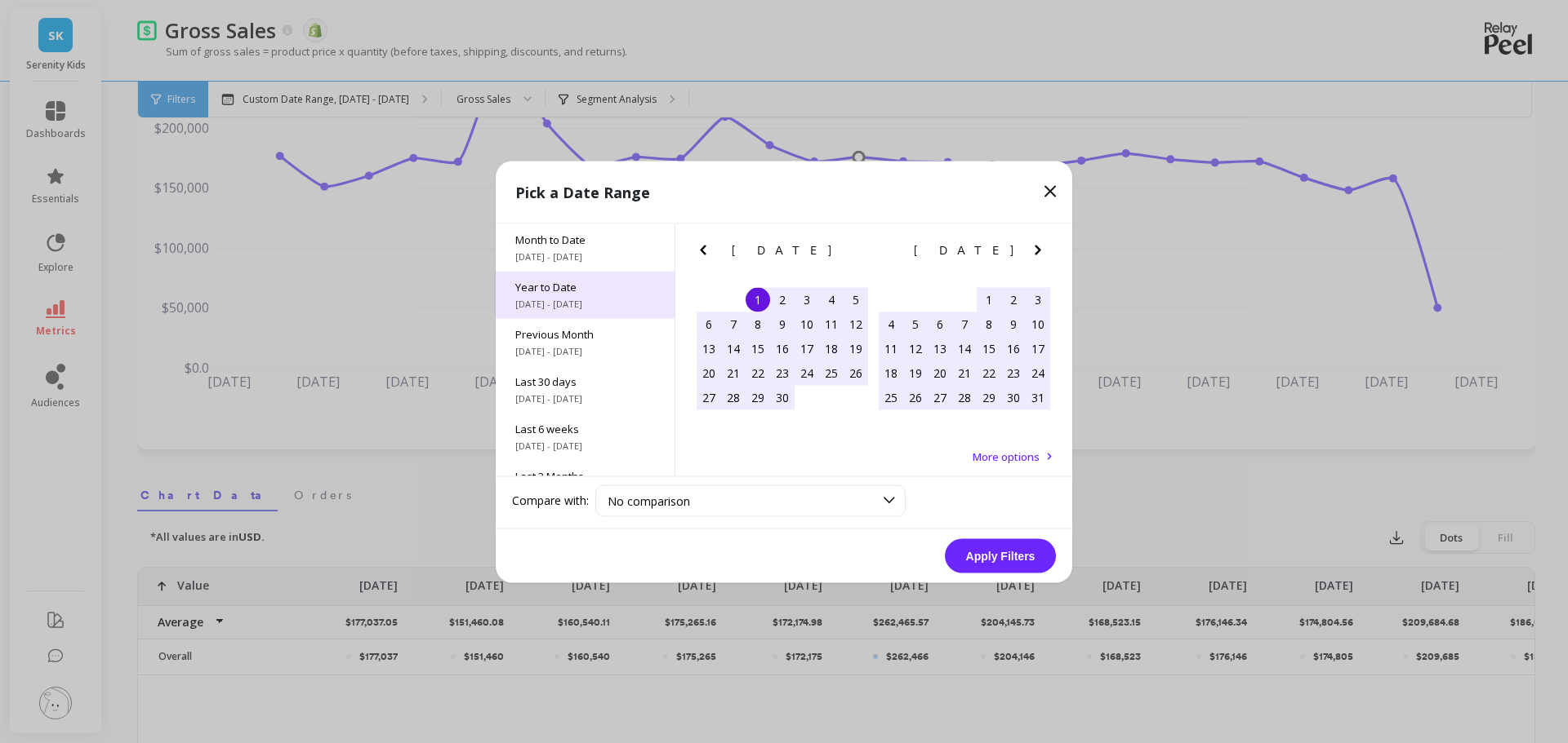
click at [545, 291] on span "Year to Date" at bounding box center [585, 286] width 140 height 15
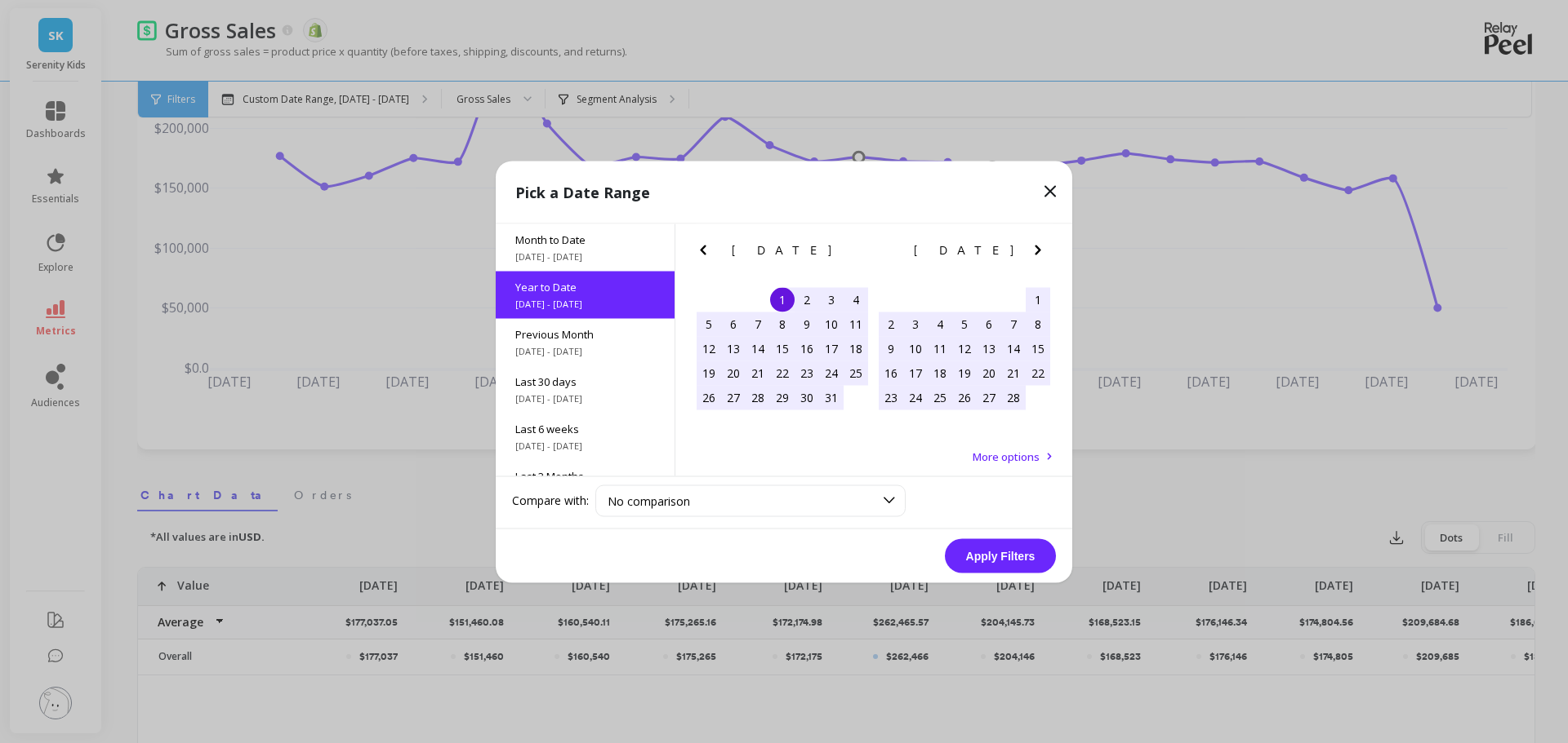
click at [998, 543] on button "Apply Filters" at bounding box center [1000, 555] width 111 height 34
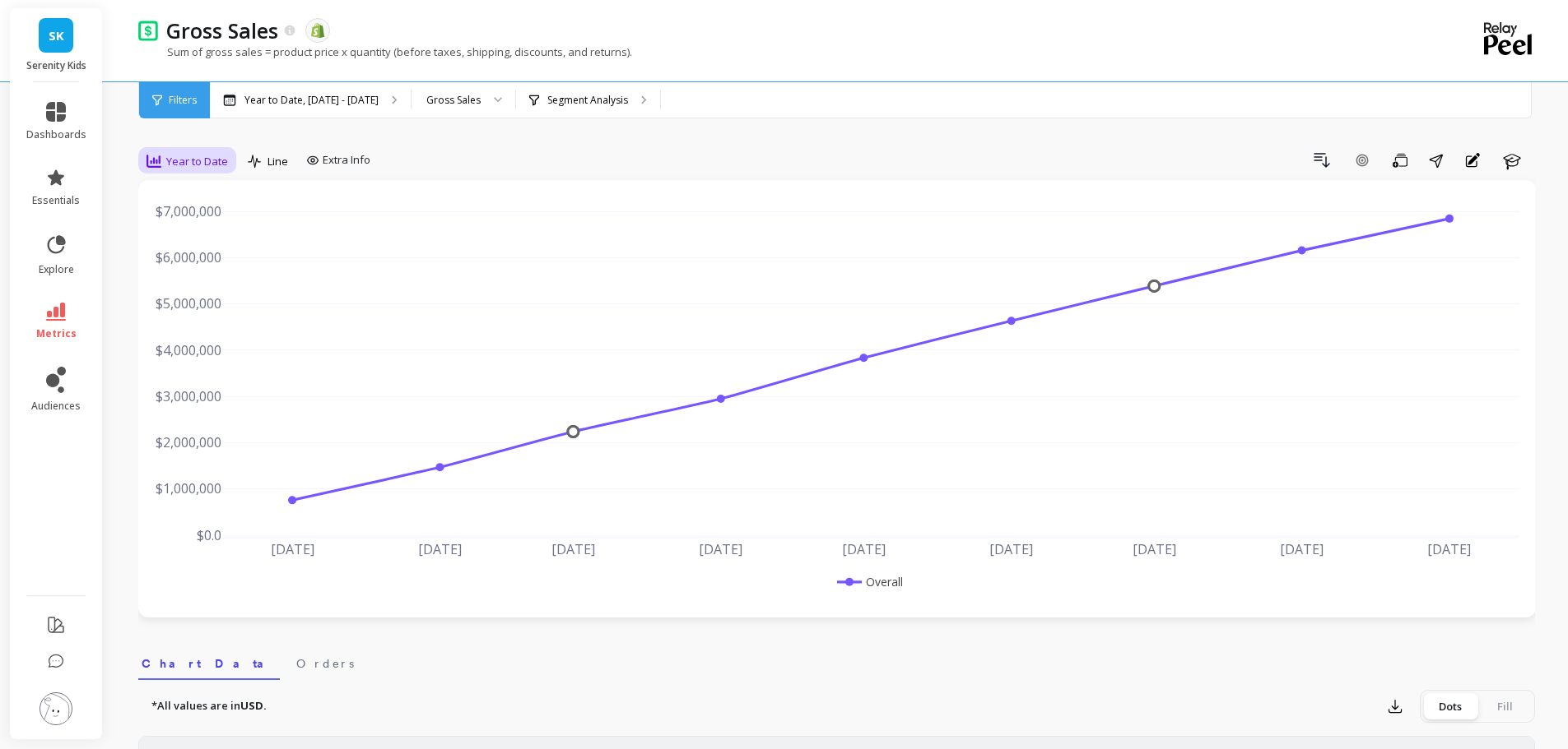
click at [184, 158] on span "Year to Date" at bounding box center [196, 162] width 61 height 16
click at [184, 380] on div "Yearly" at bounding box center [199, 386] width 93 height 16
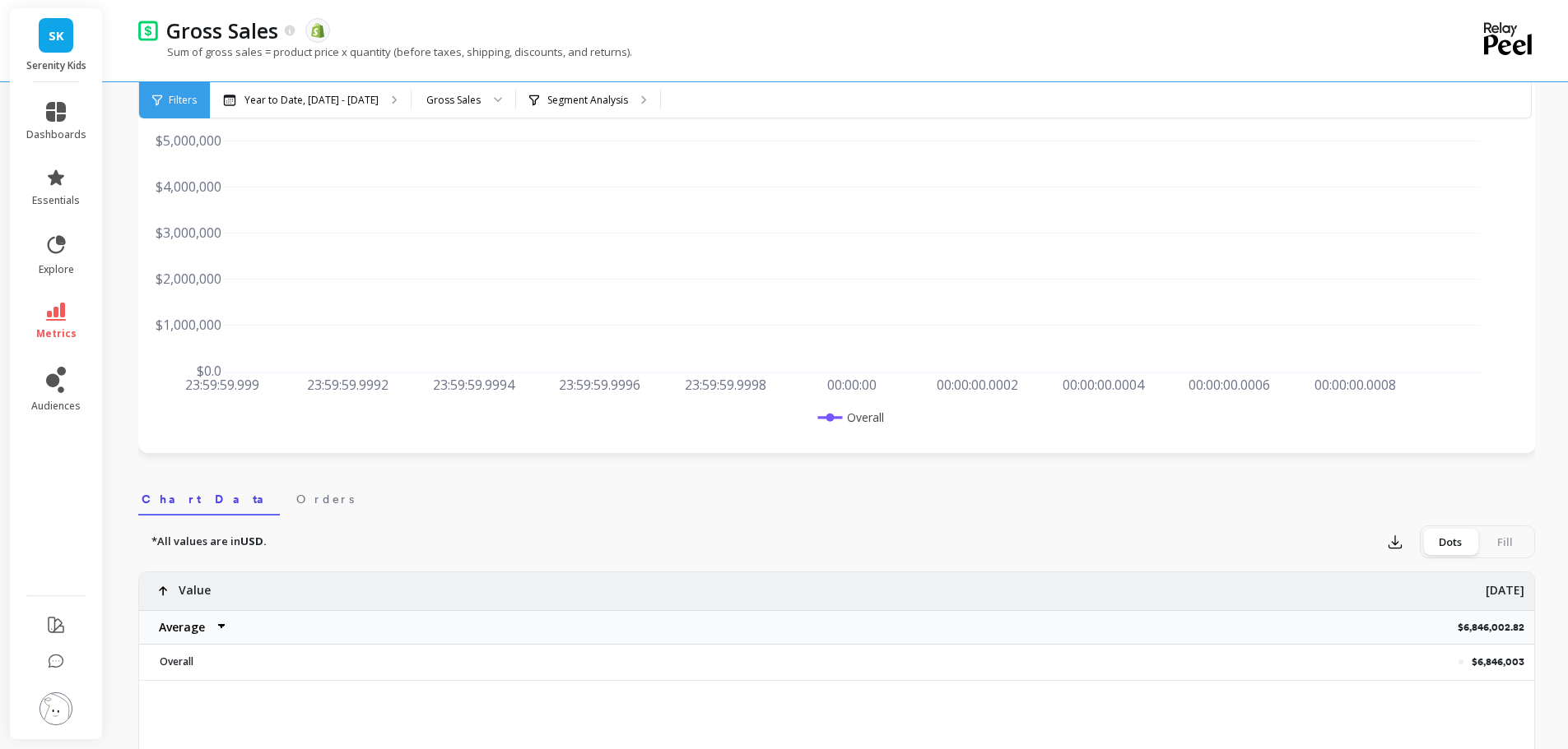
scroll to position [82, 0]
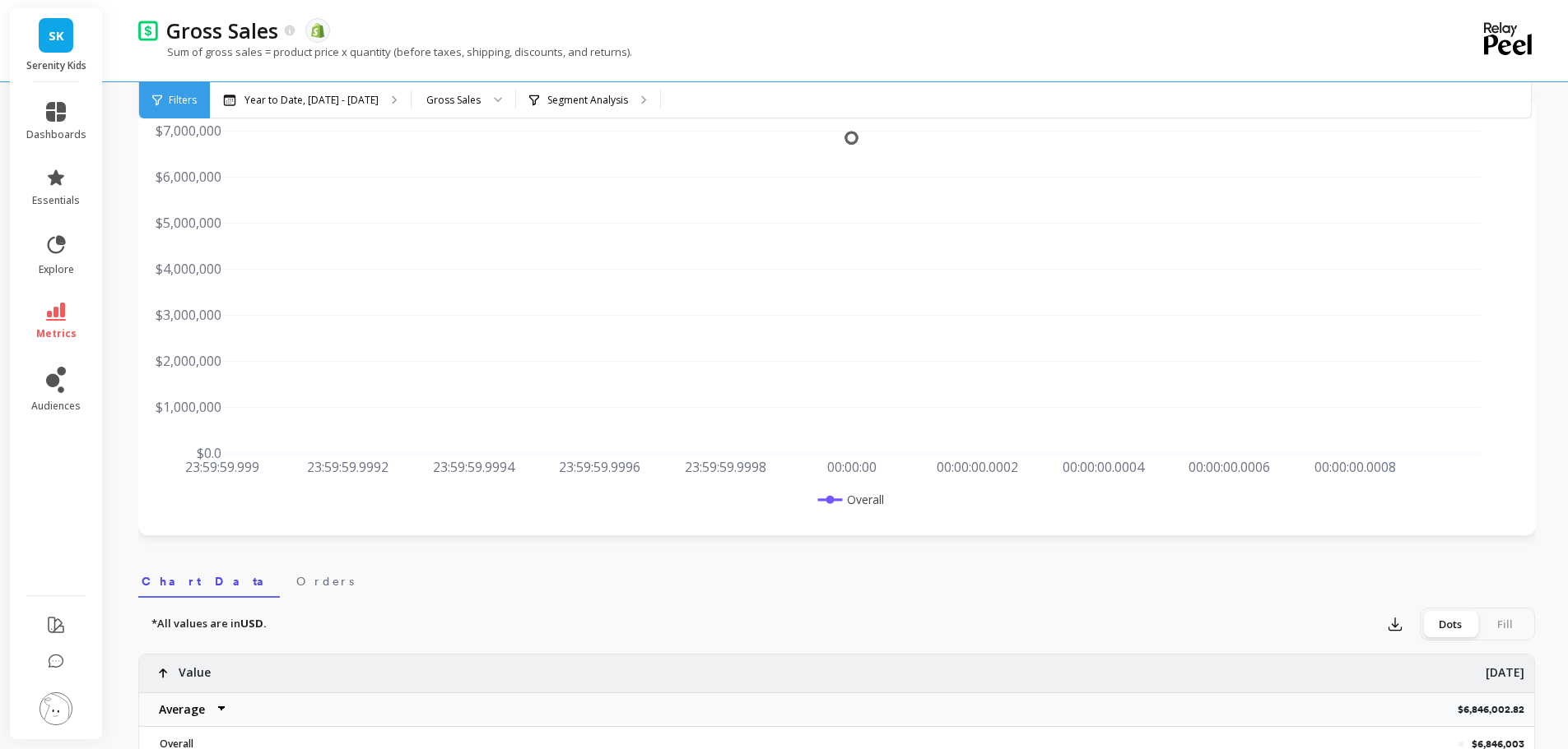
click at [61, 35] on span "SK" at bounding box center [56, 35] width 16 height 19
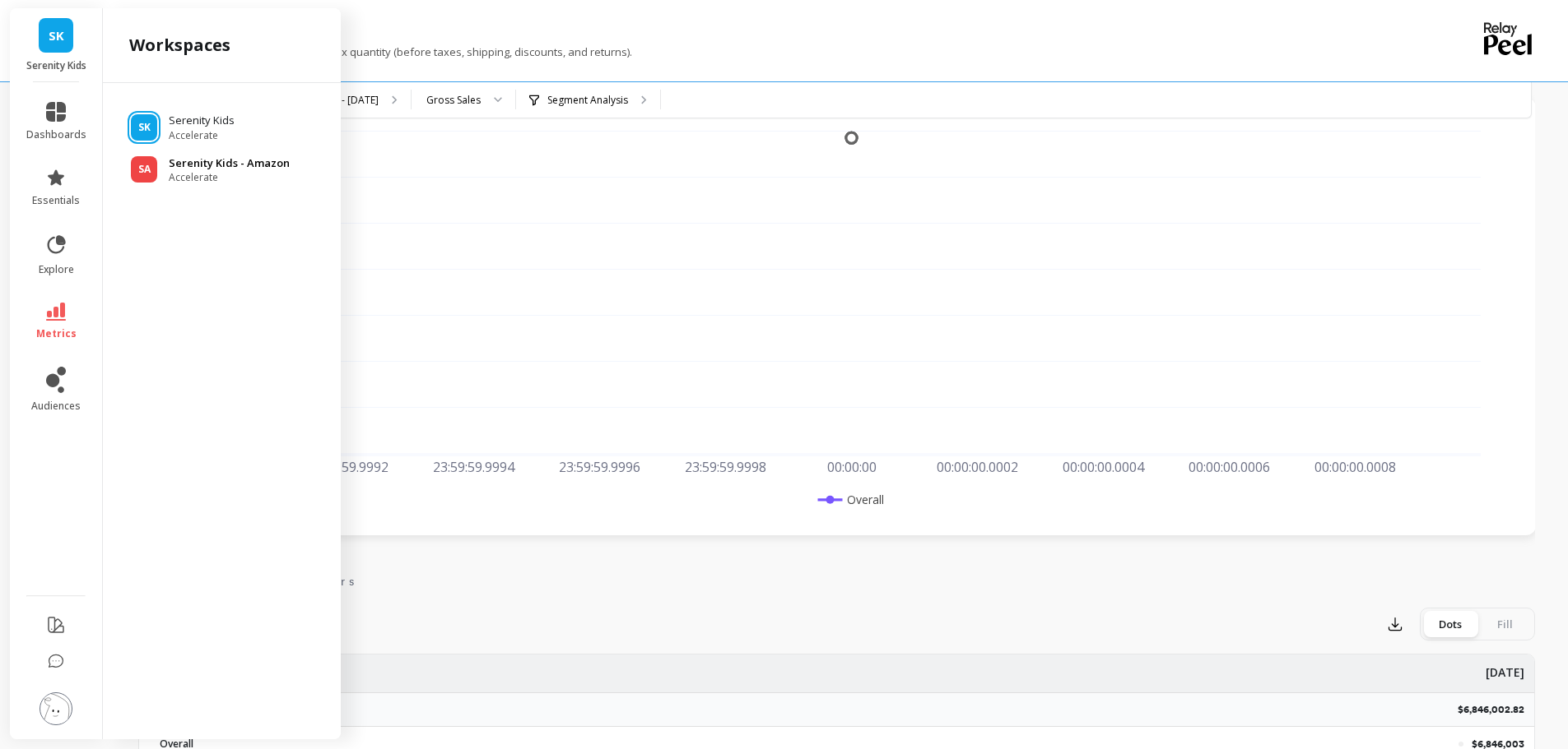
click at [181, 160] on p "Serenity Kids - Amazon" at bounding box center [229, 164] width 121 height 17
click at [184, 169] on p "Serenity Kids - Amazon" at bounding box center [229, 164] width 121 height 17
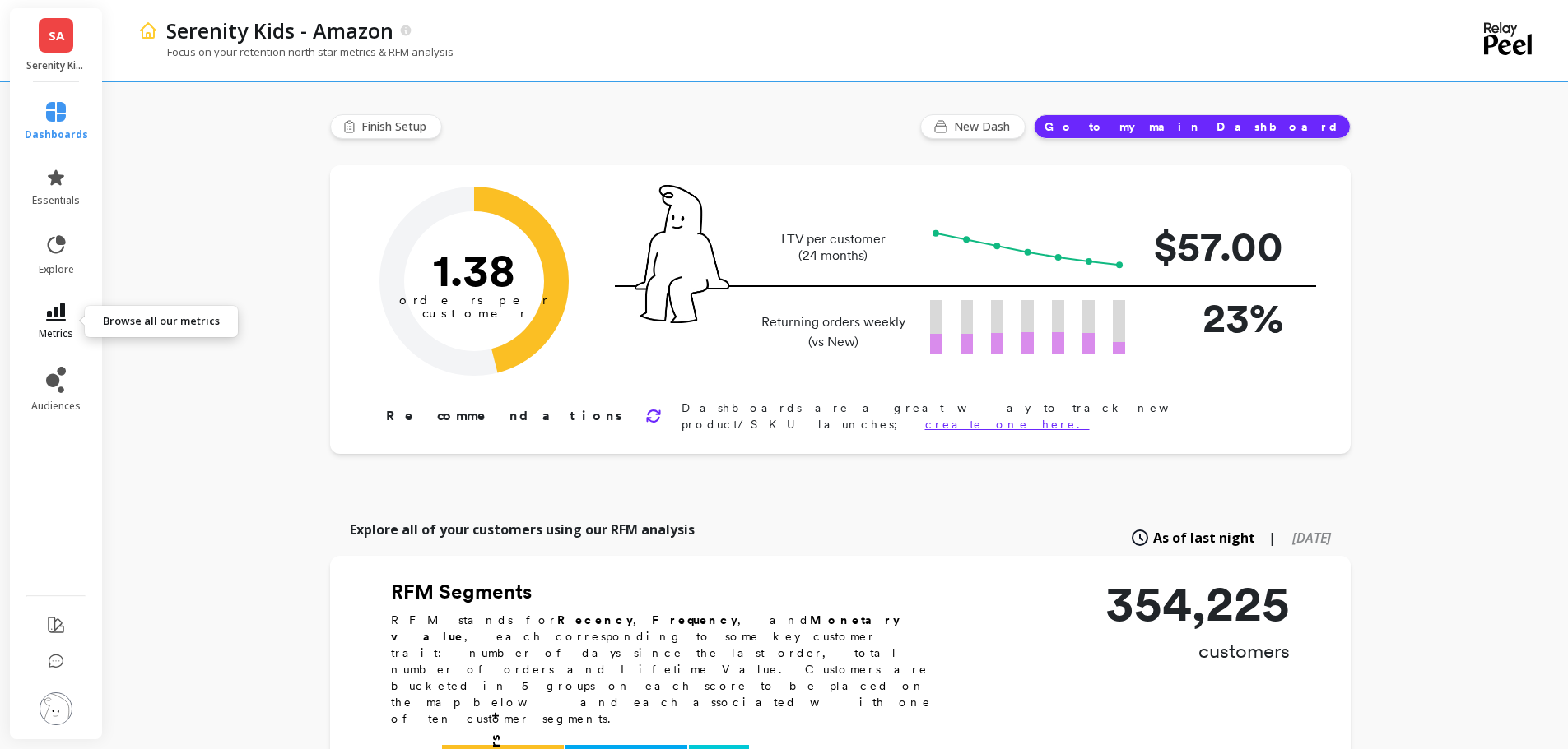
click at [64, 316] on icon at bounding box center [56, 312] width 19 height 19
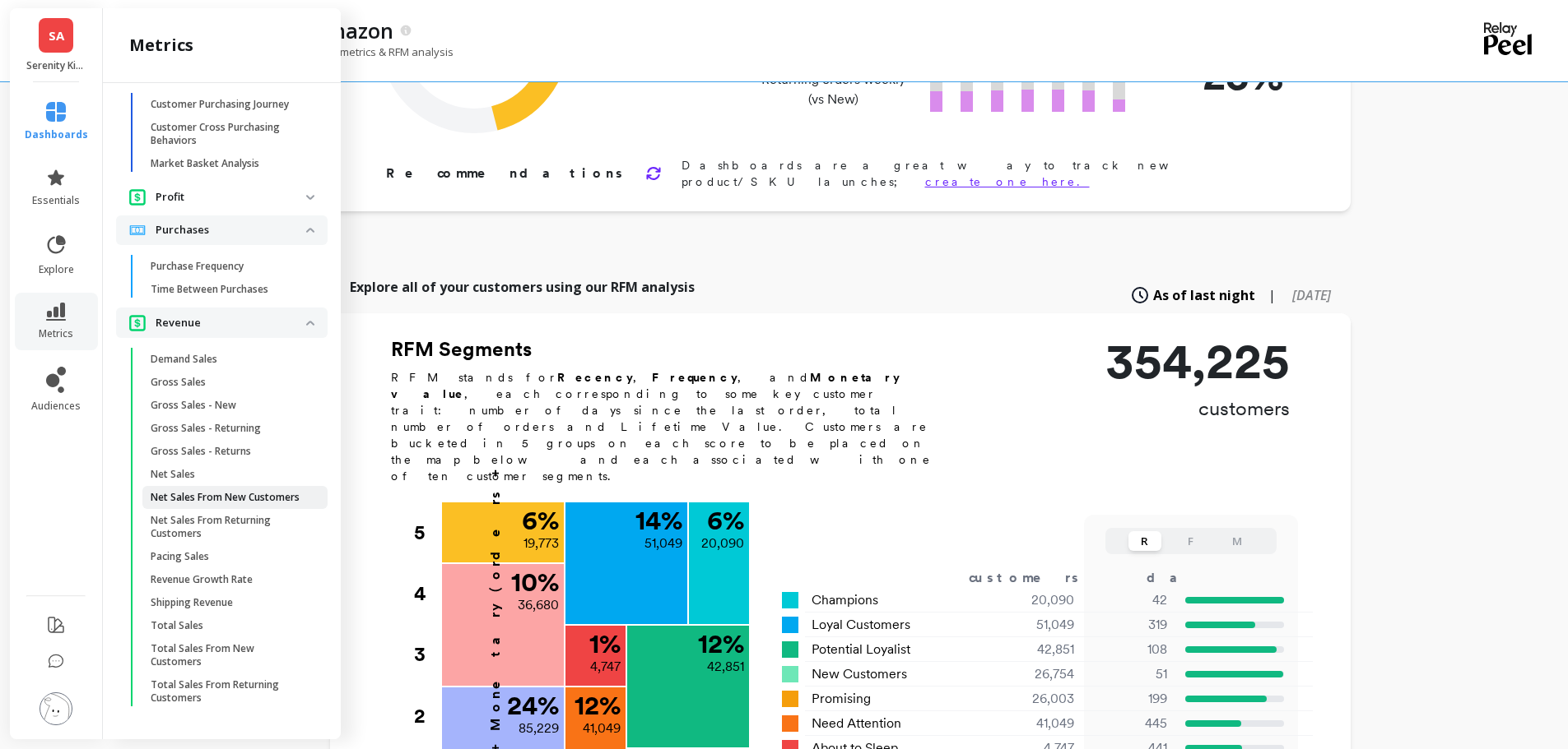
scroll to position [329, 0]
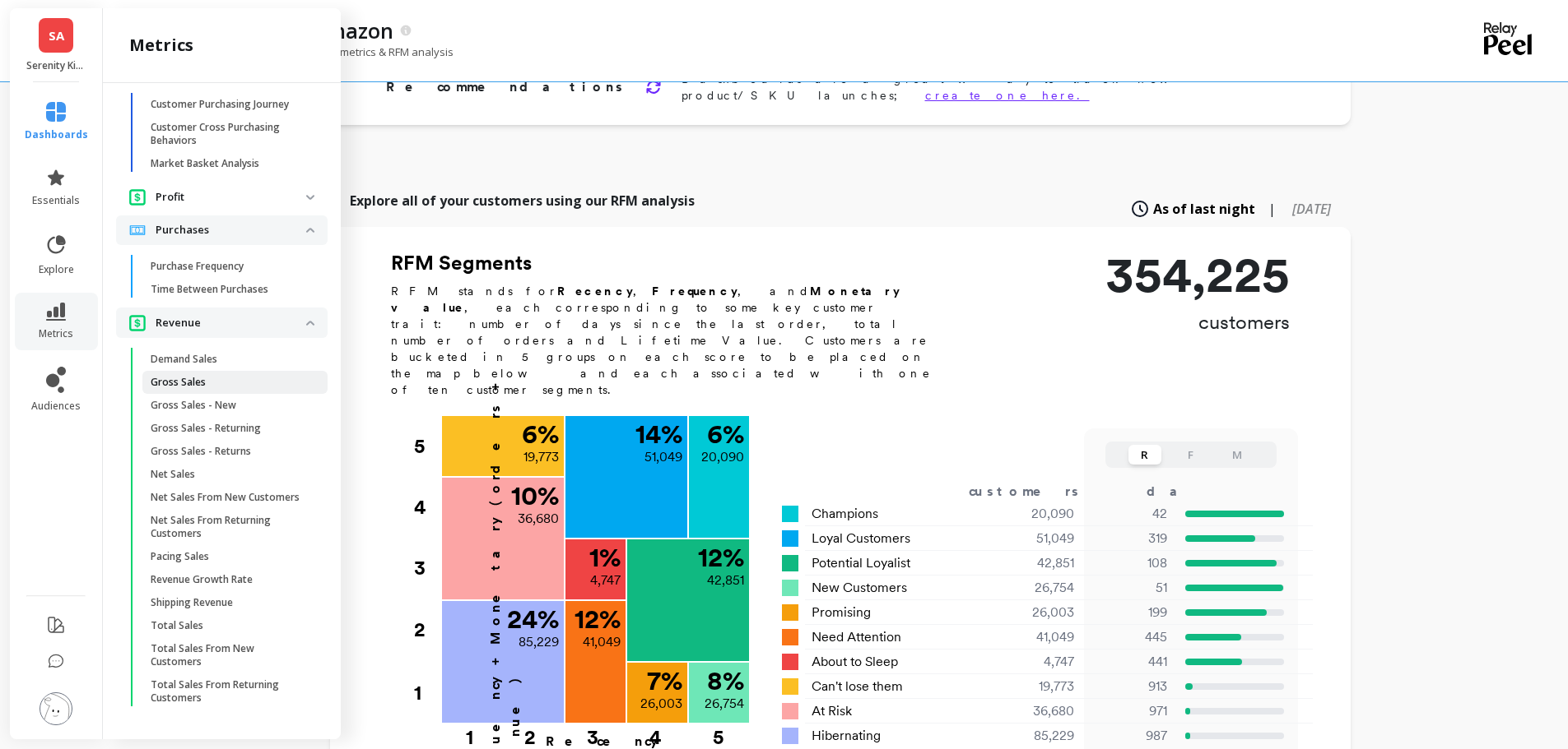
click at [185, 376] on p "Gross Sales" at bounding box center [178, 383] width 55 height 13
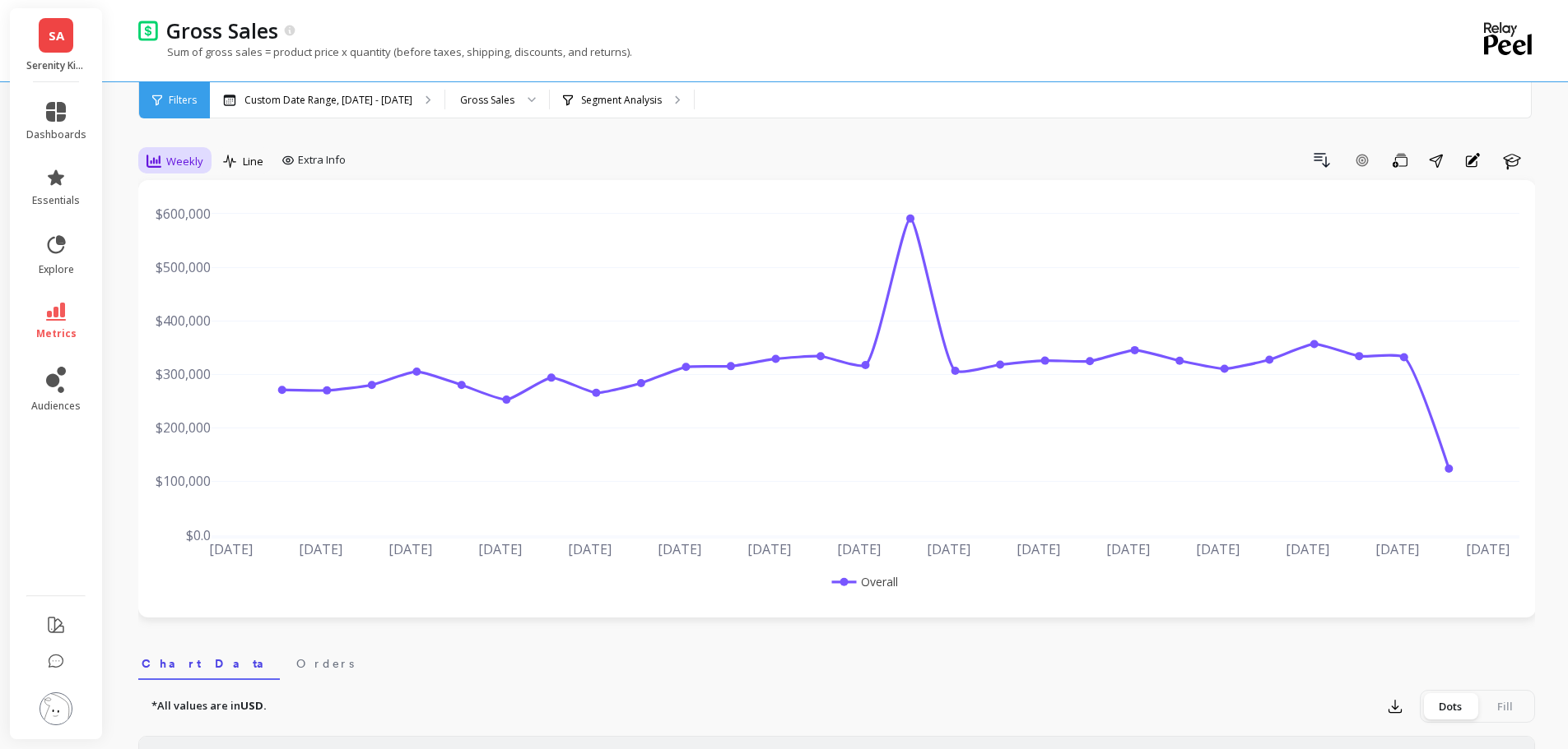
click at [187, 157] on span "Weekly" at bounding box center [184, 162] width 37 height 16
click at [181, 384] on div "Yearly" at bounding box center [199, 386] width 93 height 16
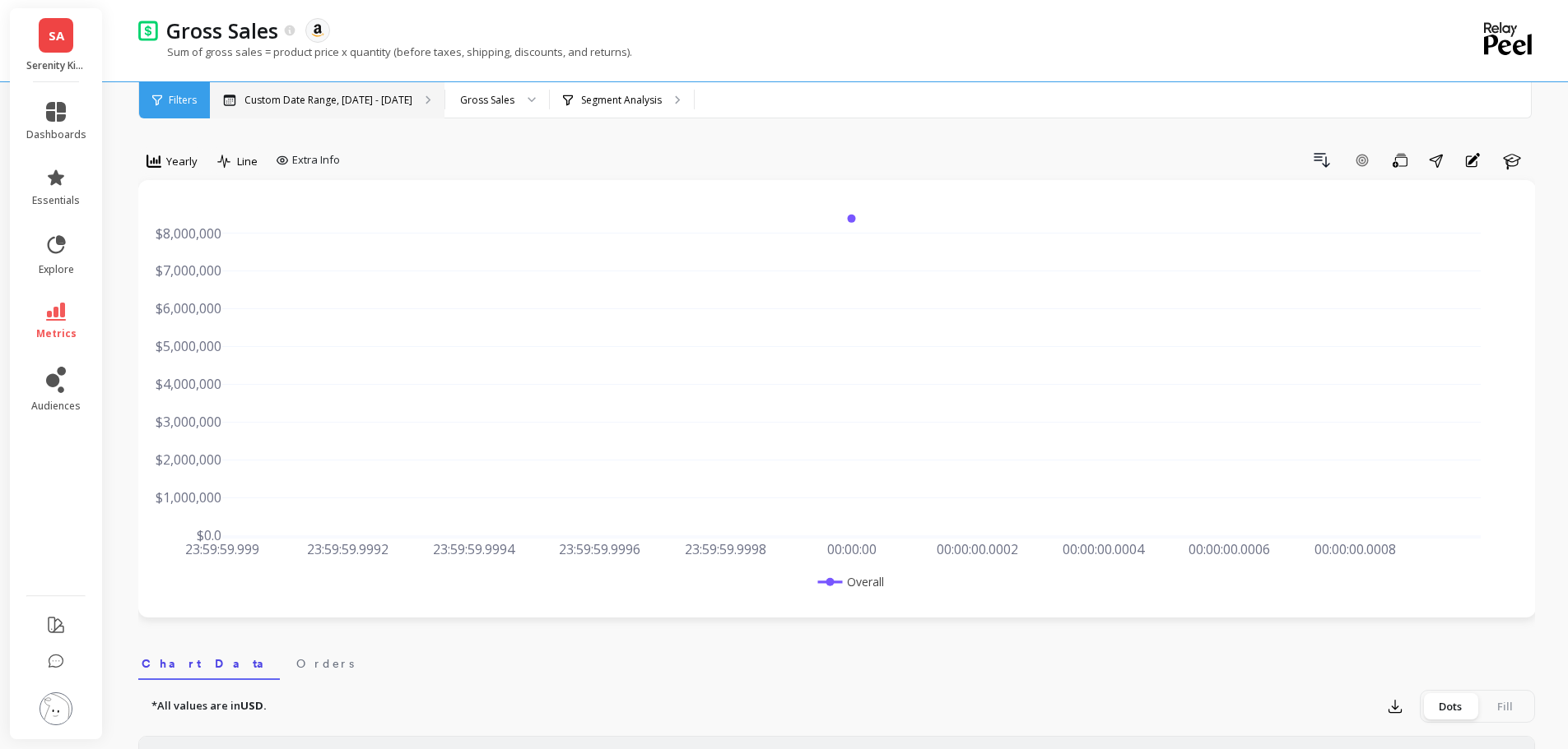
click at [285, 95] on p "Custom Date Range, [DATE] - [DATE]" at bounding box center [328, 100] width 168 height 13
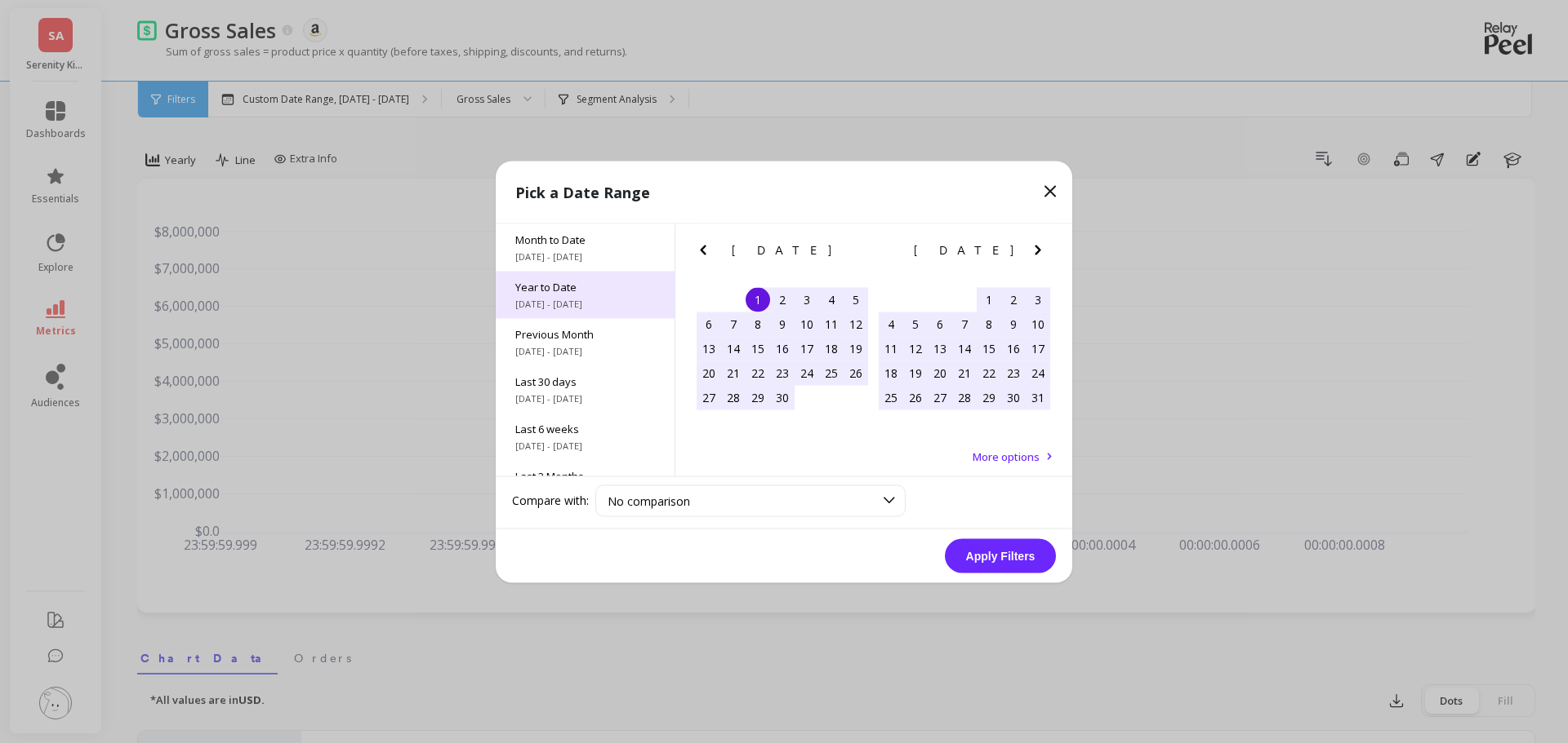
click at [576, 299] on span "[DATE] - [DATE]" at bounding box center [585, 304] width 140 height 13
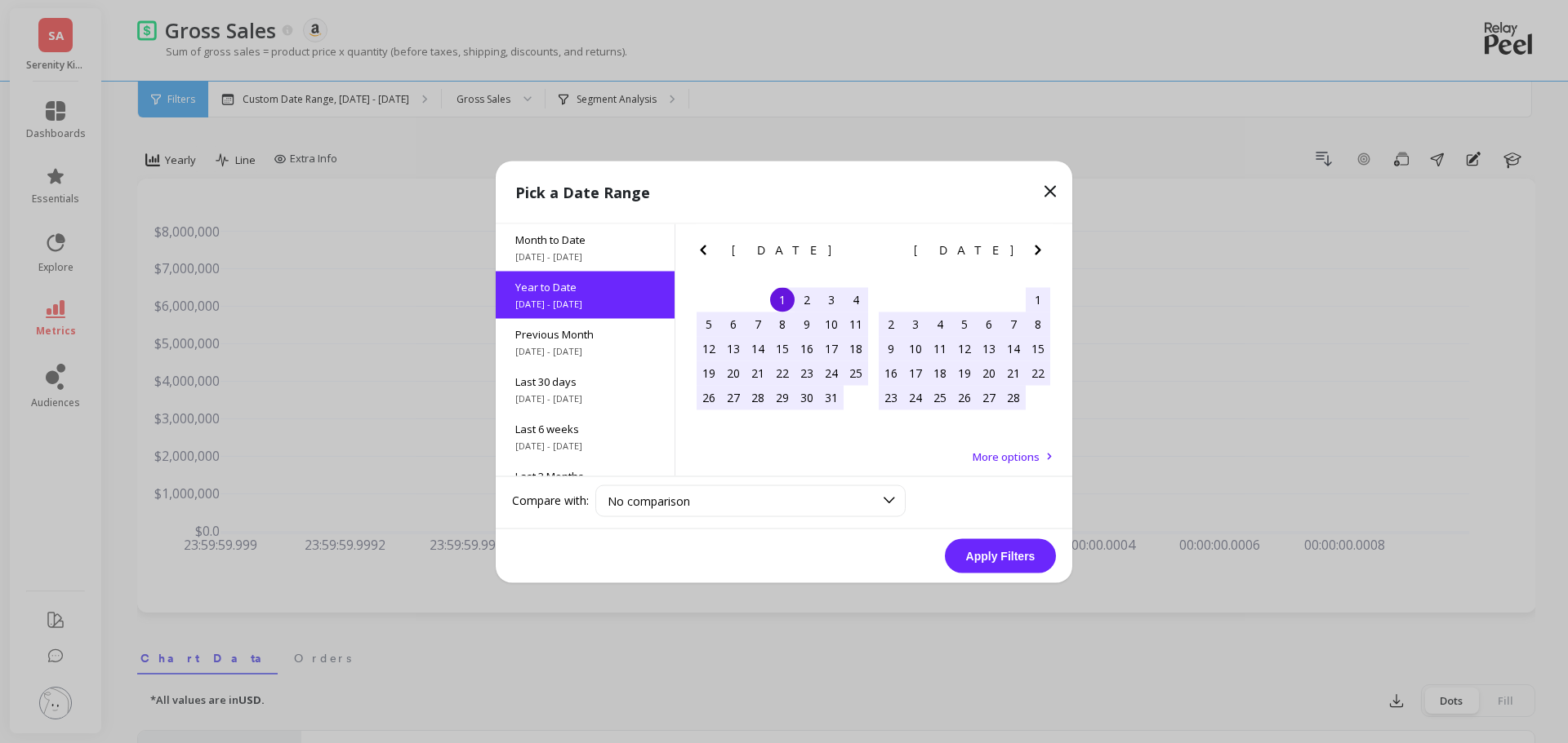
click at [1012, 548] on button "Apply Filters" at bounding box center [1000, 555] width 111 height 34
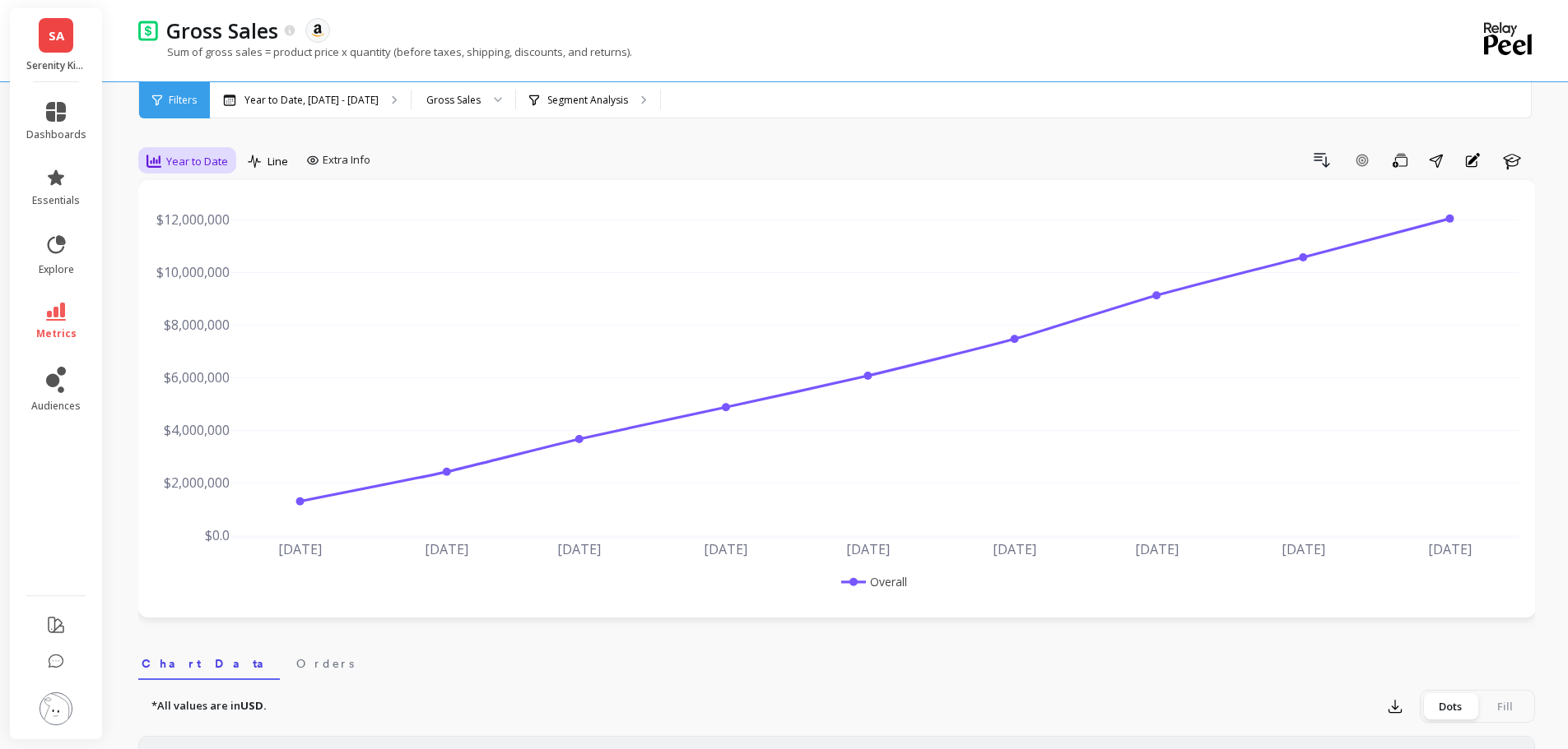
click at [212, 173] on div "Year to Date" at bounding box center [187, 161] width 91 height 28
drag, startPoint x: 185, startPoint y: 357, endPoint x: 189, endPoint y: 380, distance: 23.3
click at [189, 380] on div "All Daily Weekly Monthly Quarterly Weekday Yearly 7-day rolling 30-day rolling …" at bounding box center [204, 304] width 130 height 247
click at [189, 380] on div "Yearly" at bounding box center [199, 386] width 93 height 16
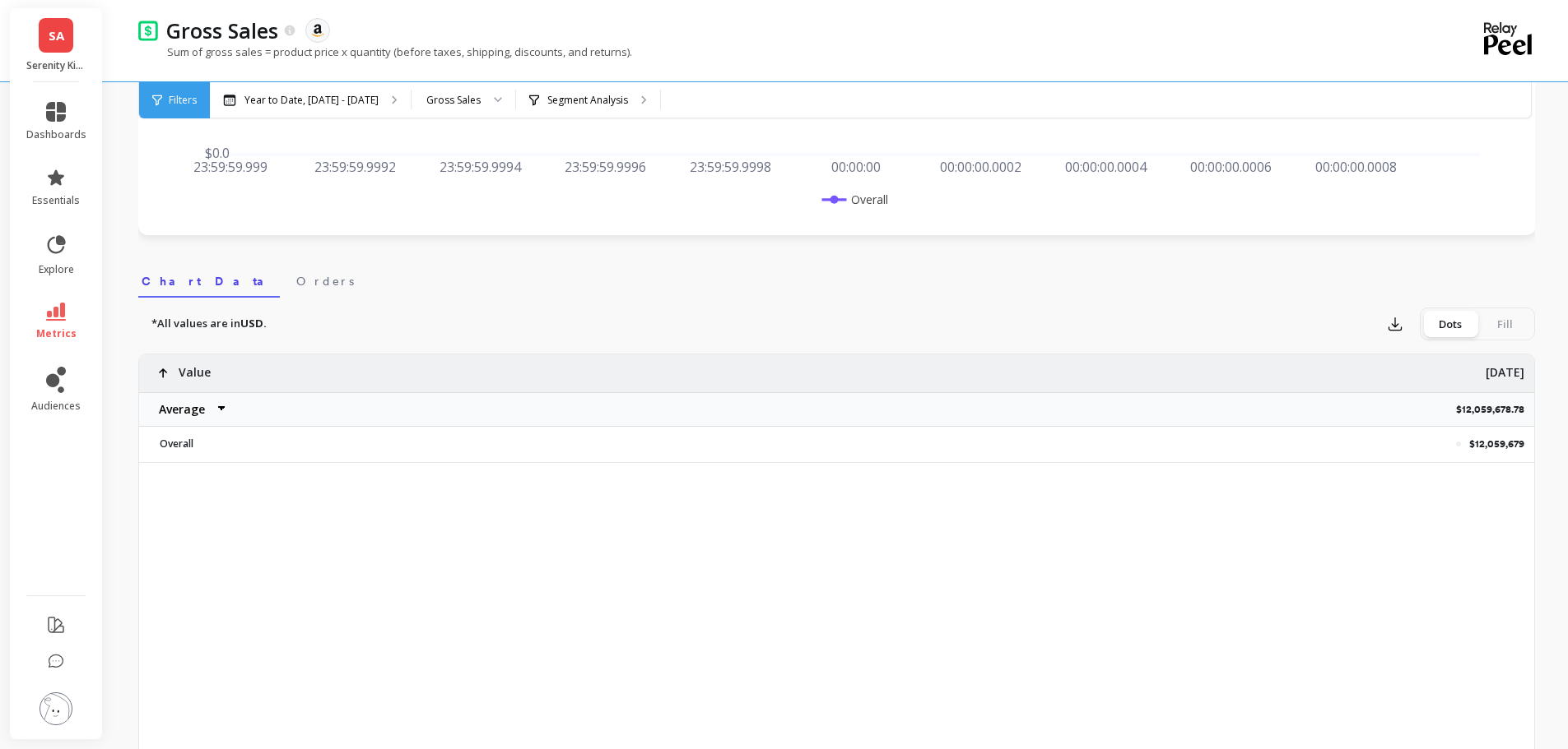
scroll to position [412, 0]
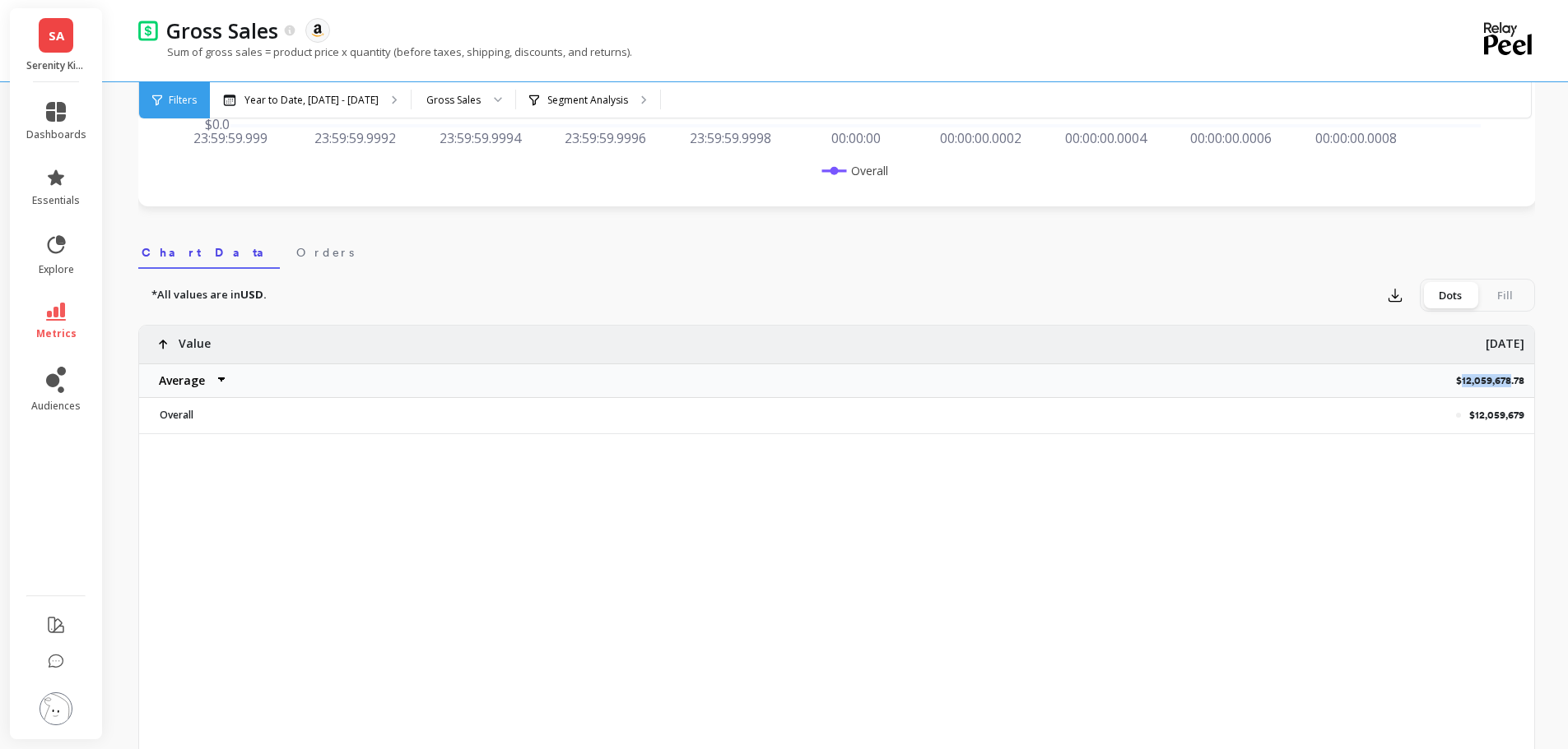
drag, startPoint x: 1459, startPoint y: 383, endPoint x: 1511, endPoint y: 385, distance: 52.0
click at [1511, 385] on p "$12,059,678.78" at bounding box center [1495, 381] width 78 height 13
copy p "12,059,678"
click at [52, 311] on icon at bounding box center [56, 312] width 19 height 19
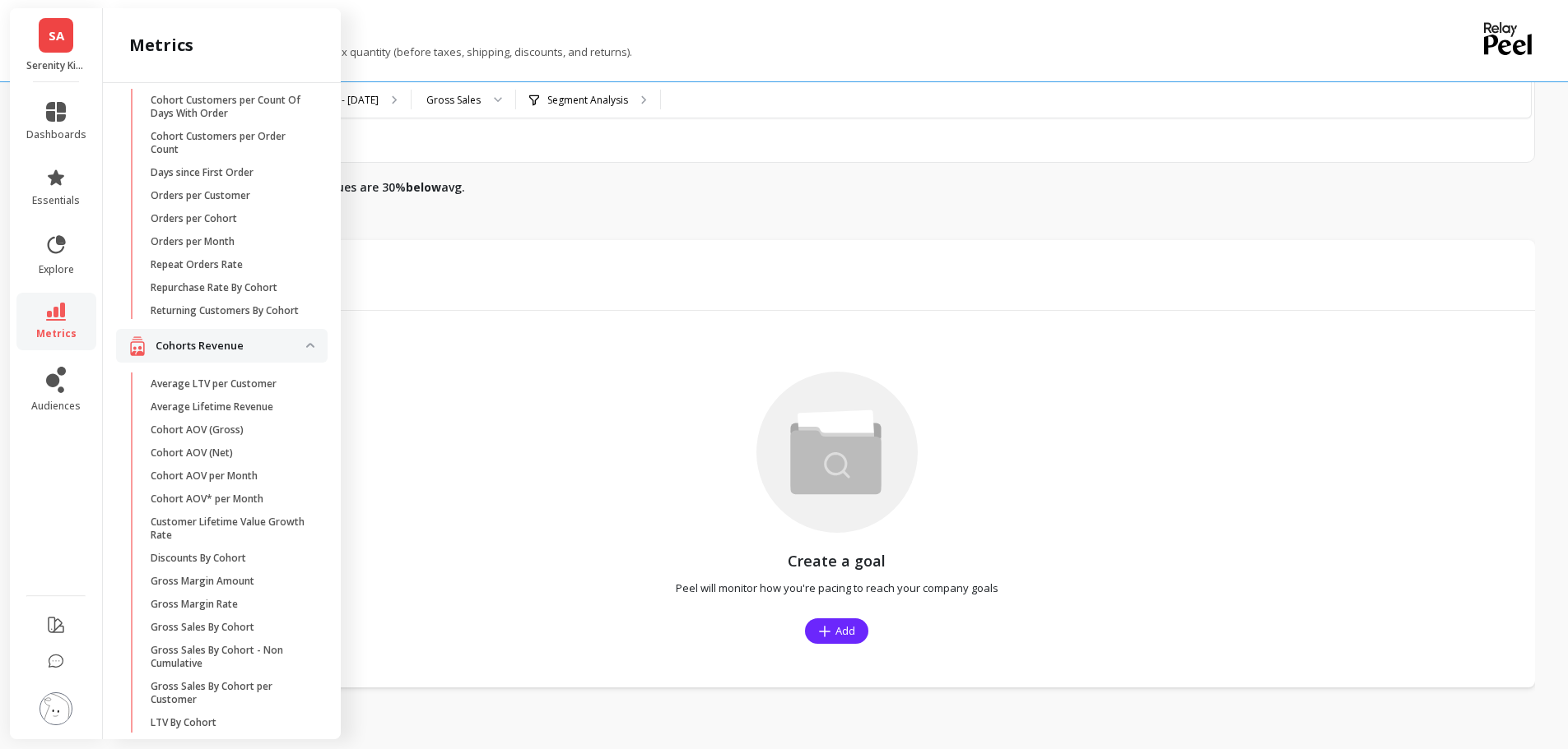
scroll to position [82, 0]
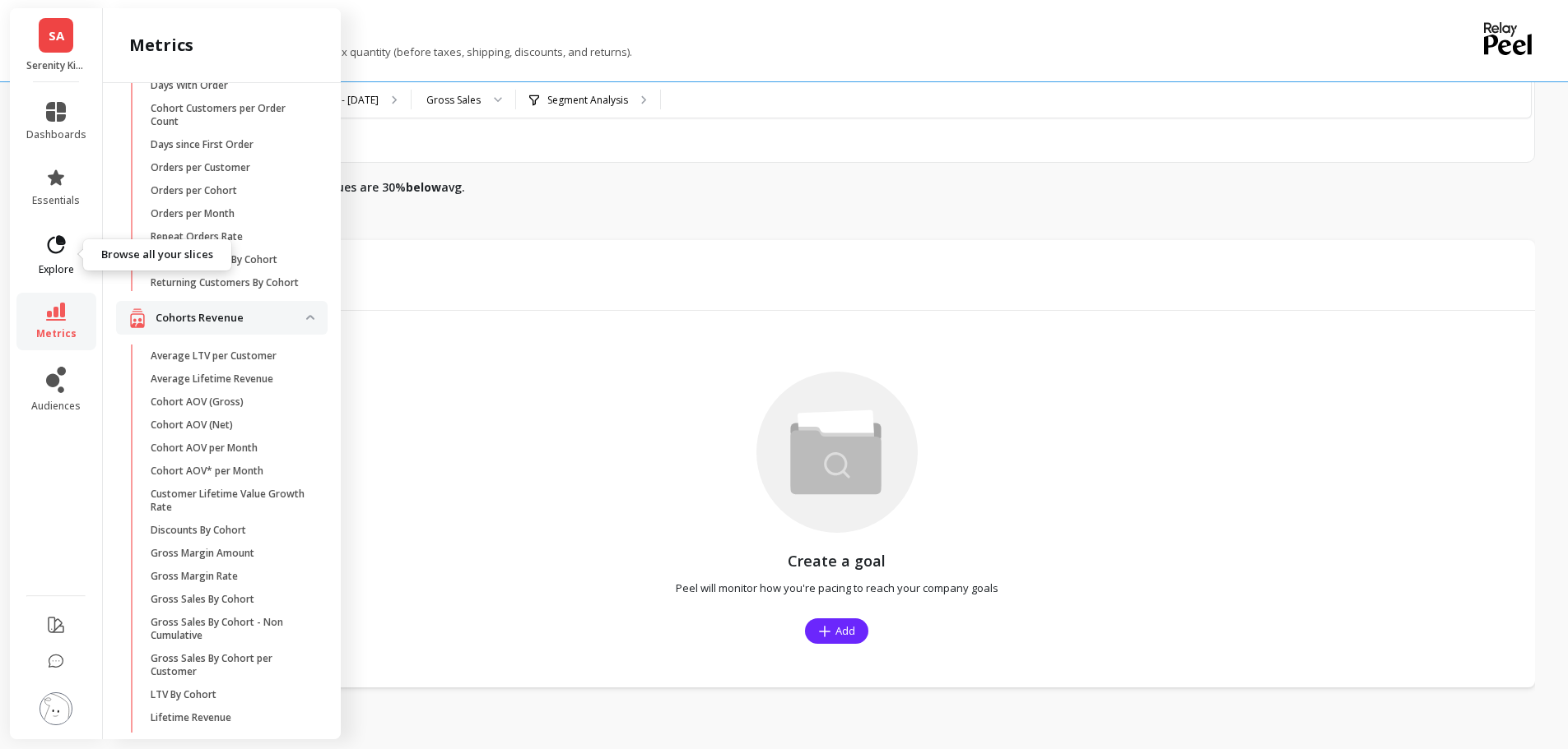
click at [57, 263] on span "explore" at bounding box center [56, 270] width 35 height 13
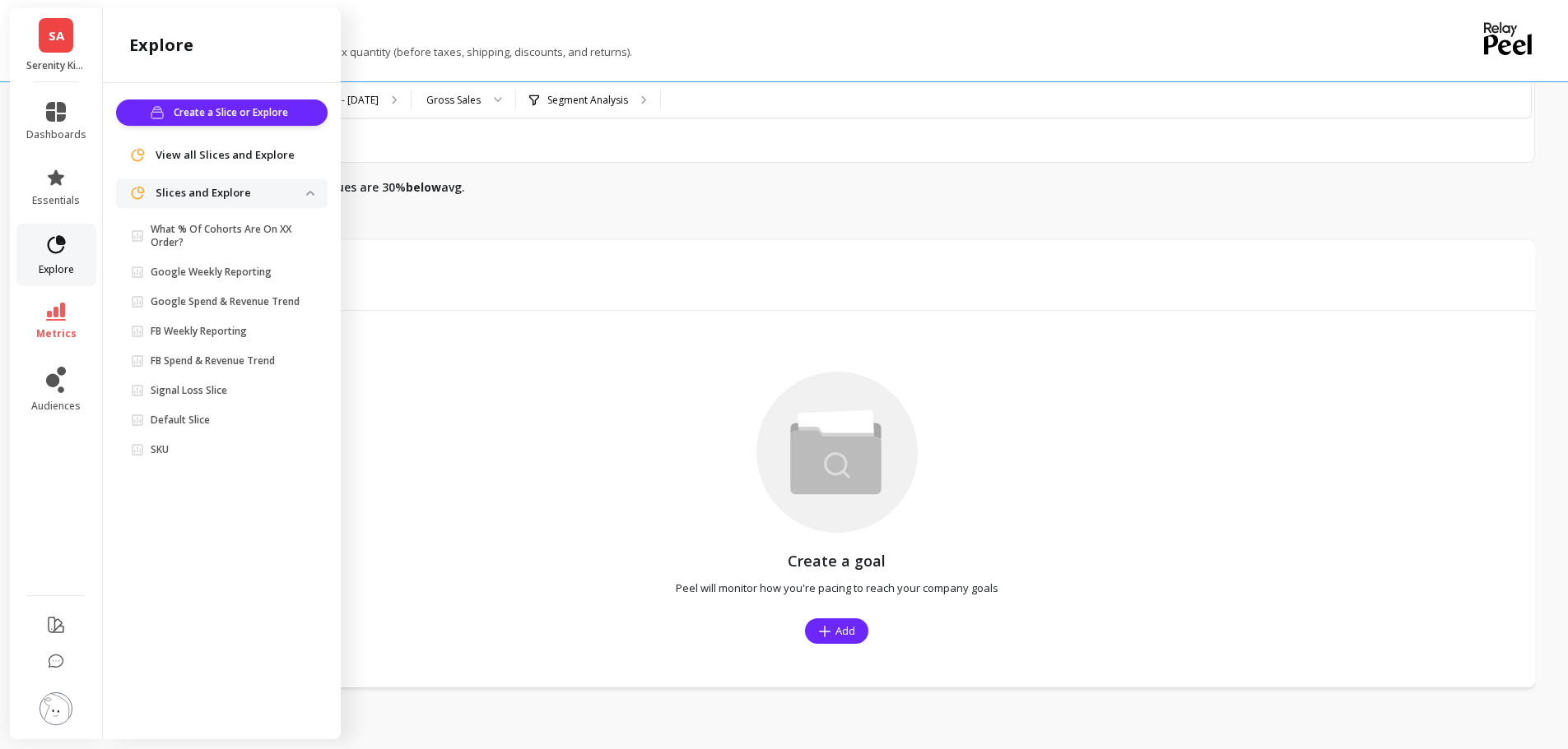
scroll to position [0, 0]
click at [48, 176] on icon at bounding box center [56, 177] width 19 height 19
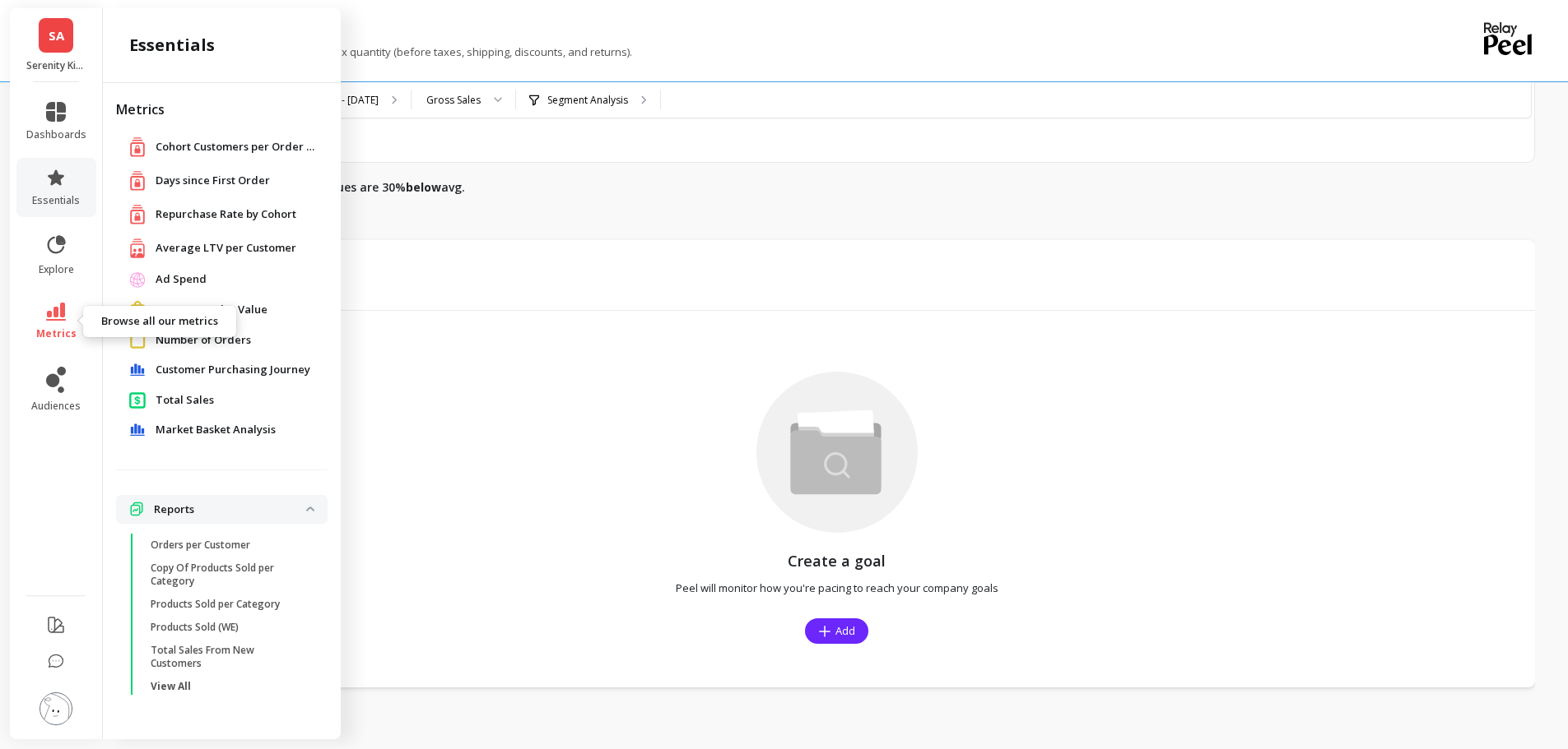
click at [57, 326] on link "metrics" at bounding box center [56, 321] width 60 height 38
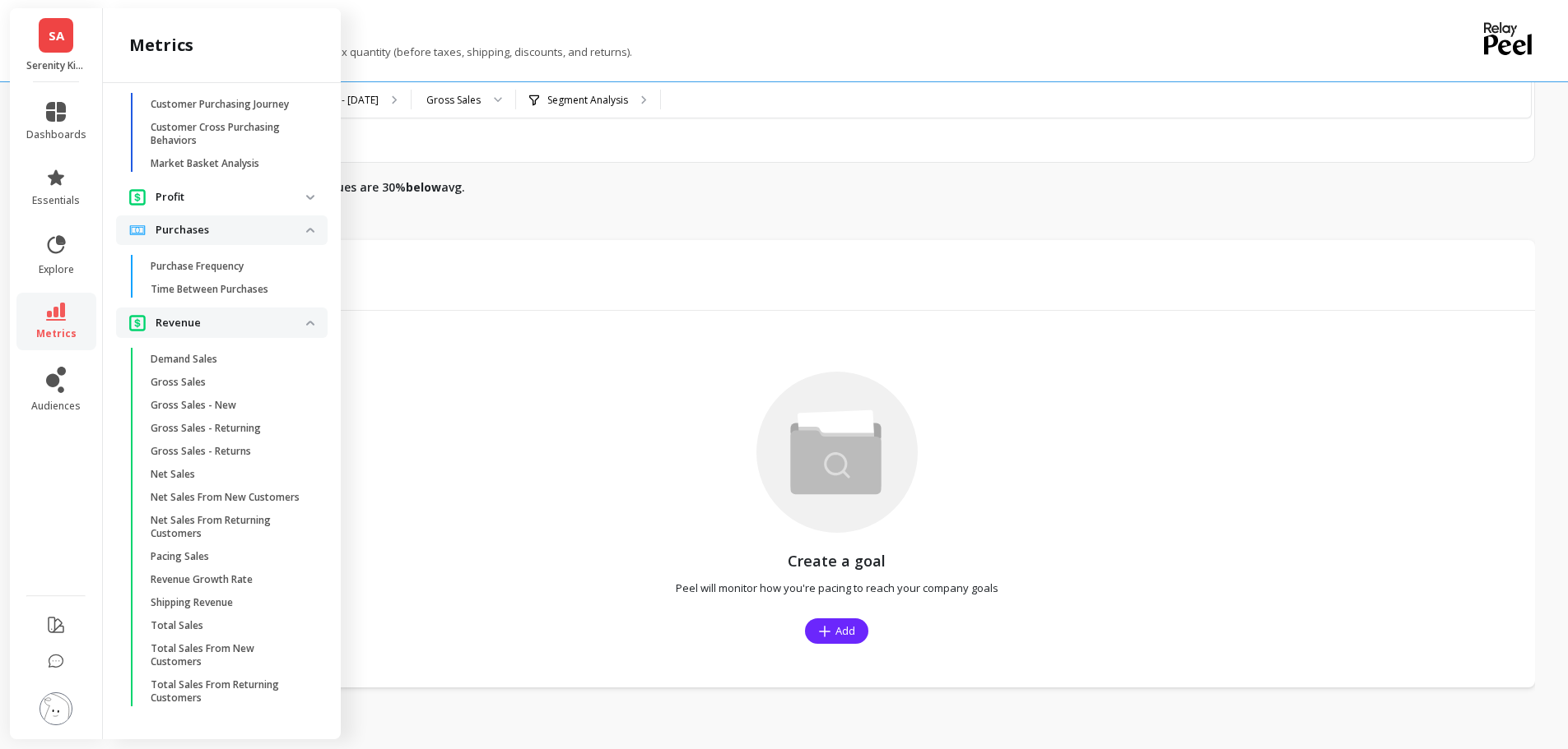
scroll to position [2144, 0]
click at [225, 563] on span "Pacing Sales" at bounding box center [229, 557] width 157 height 13
